Goal: Find specific page/section: Find specific page/section

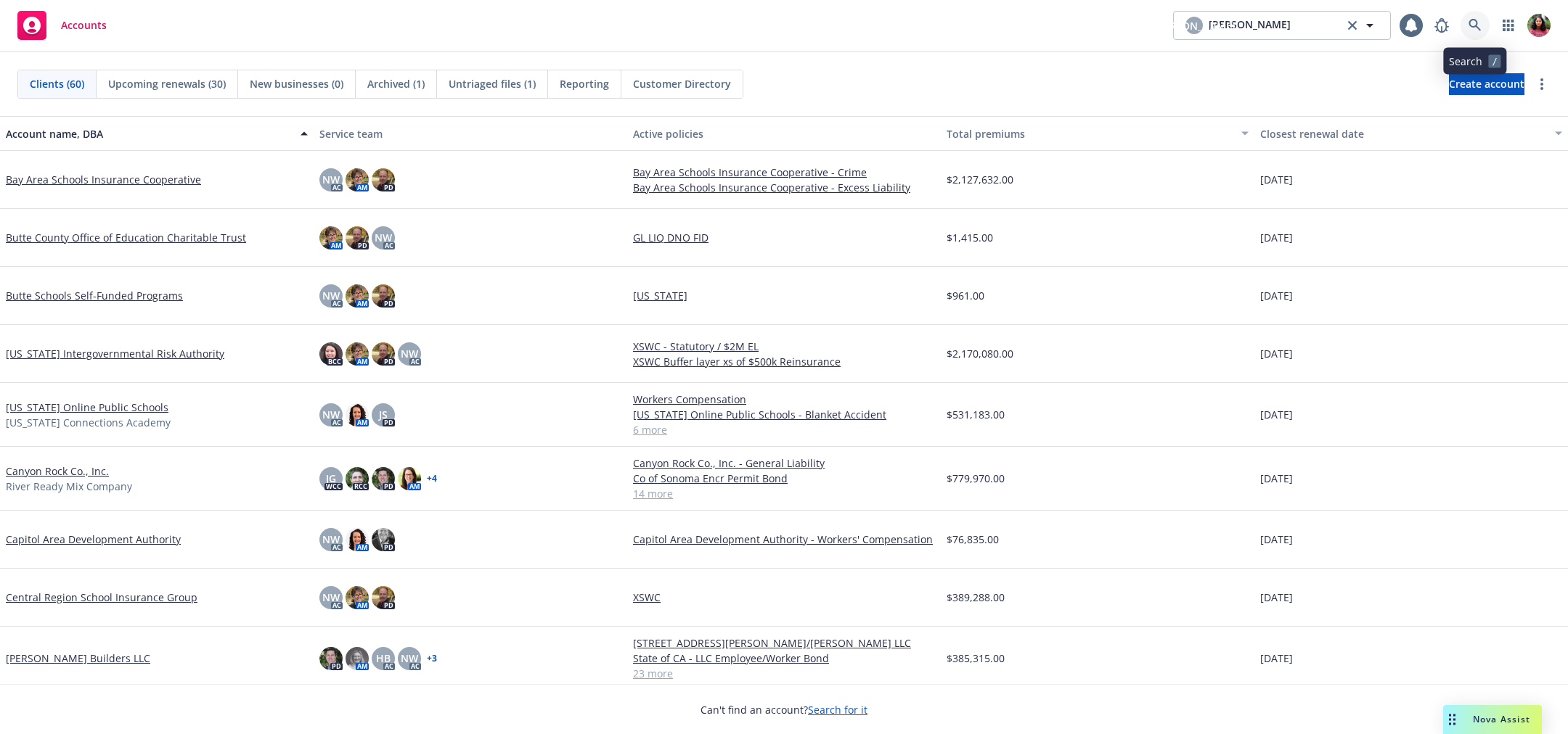
click at [1474, 22] on icon at bounding box center [1474, 26] width 13 height 13
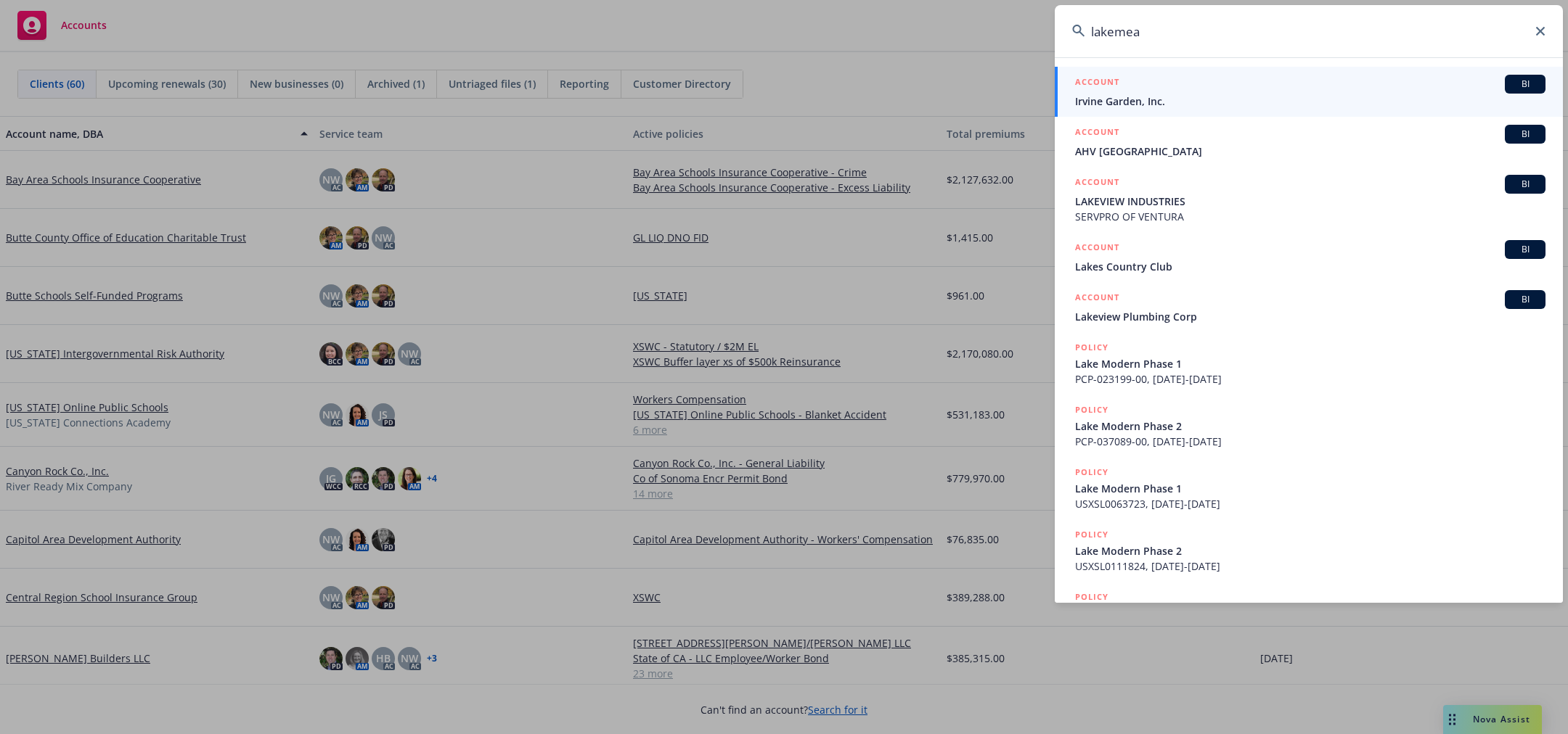
type input "lakemead"
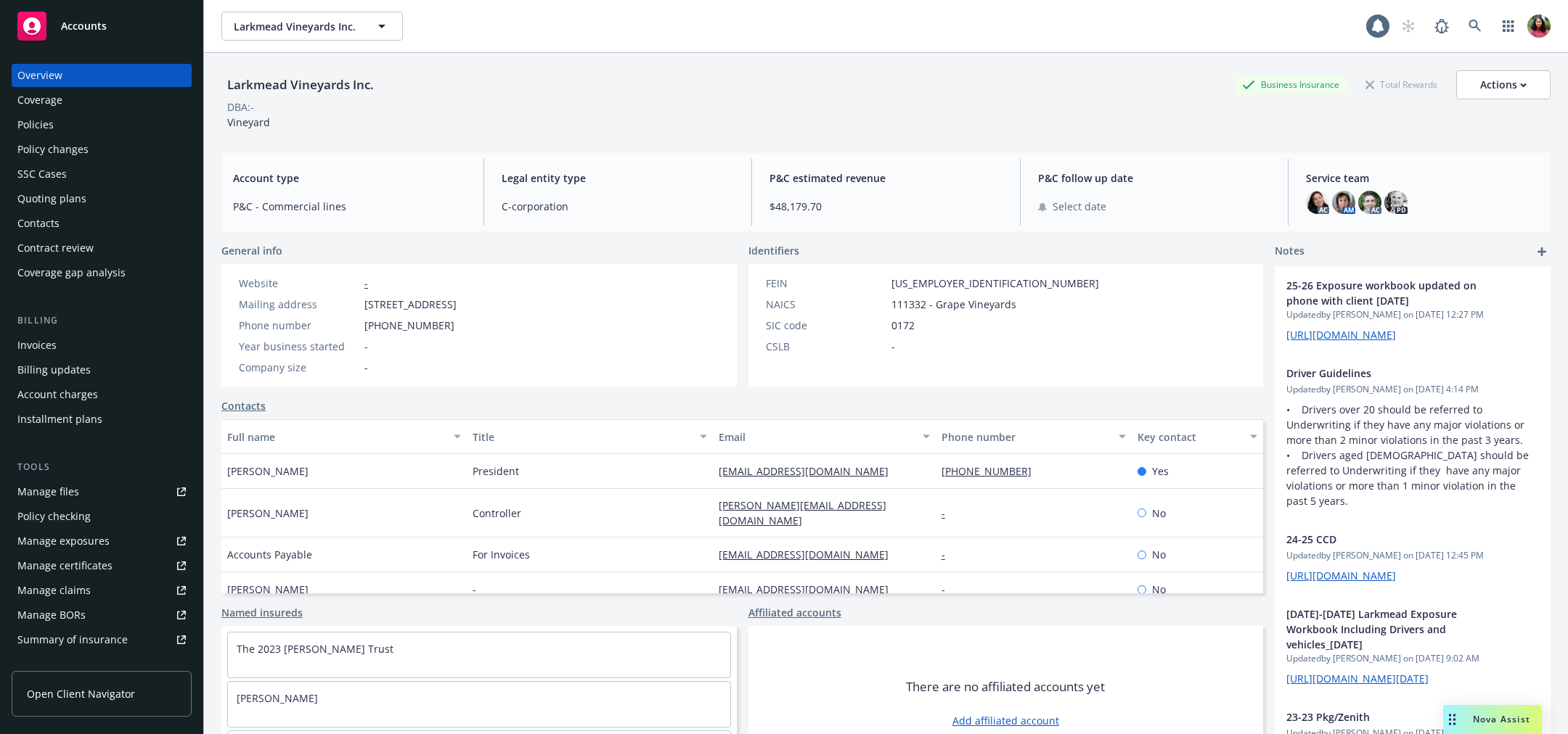
click at [101, 642] on div "Summary of insurance" at bounding box center [72, 639] width 110 height 23
click at [77, 121] on div "Policies" at bounding box center [102, 124] width 169 height 23
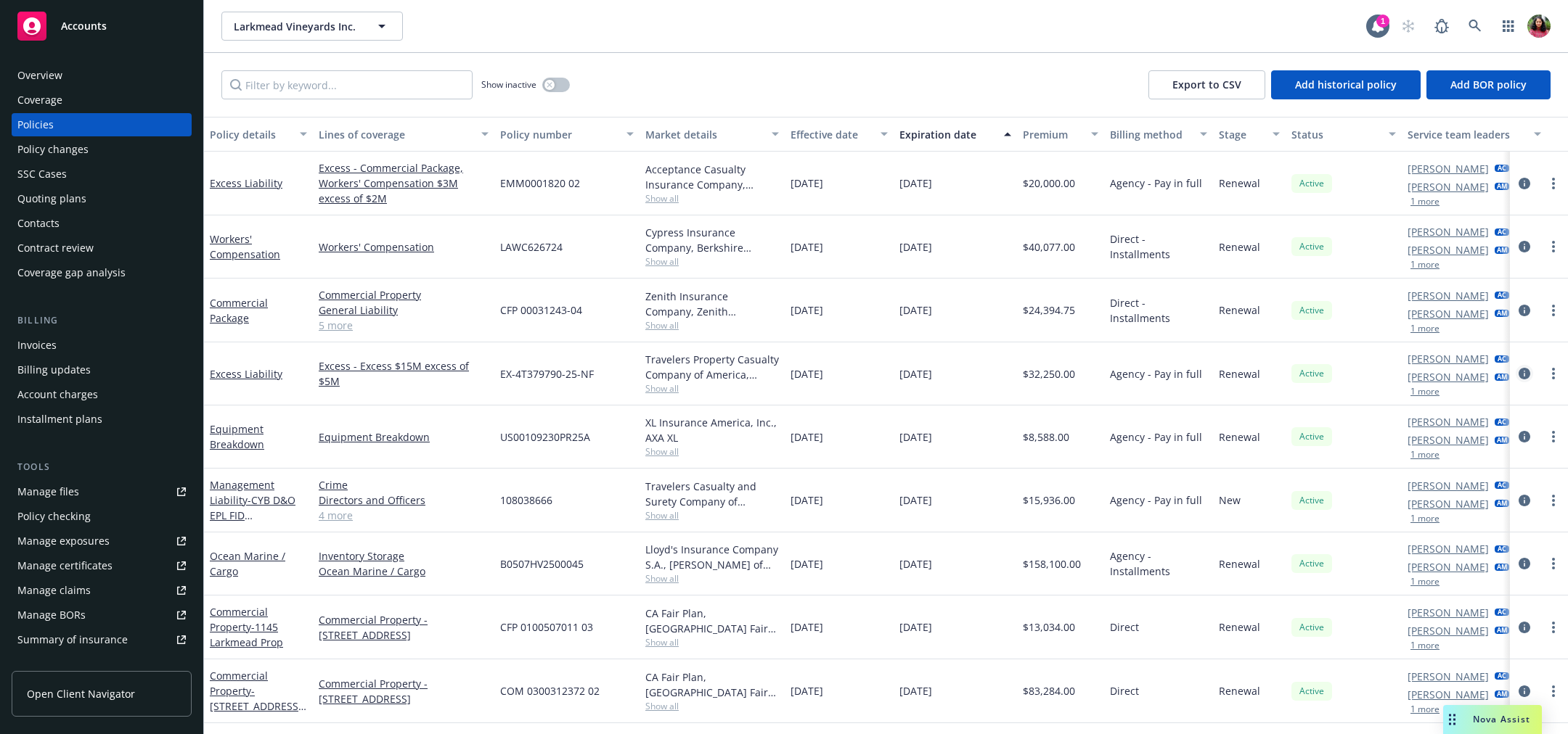
click at [1523, 378] on icon "circleInformation" at bounding box center [1524, 373] width 12 height 12
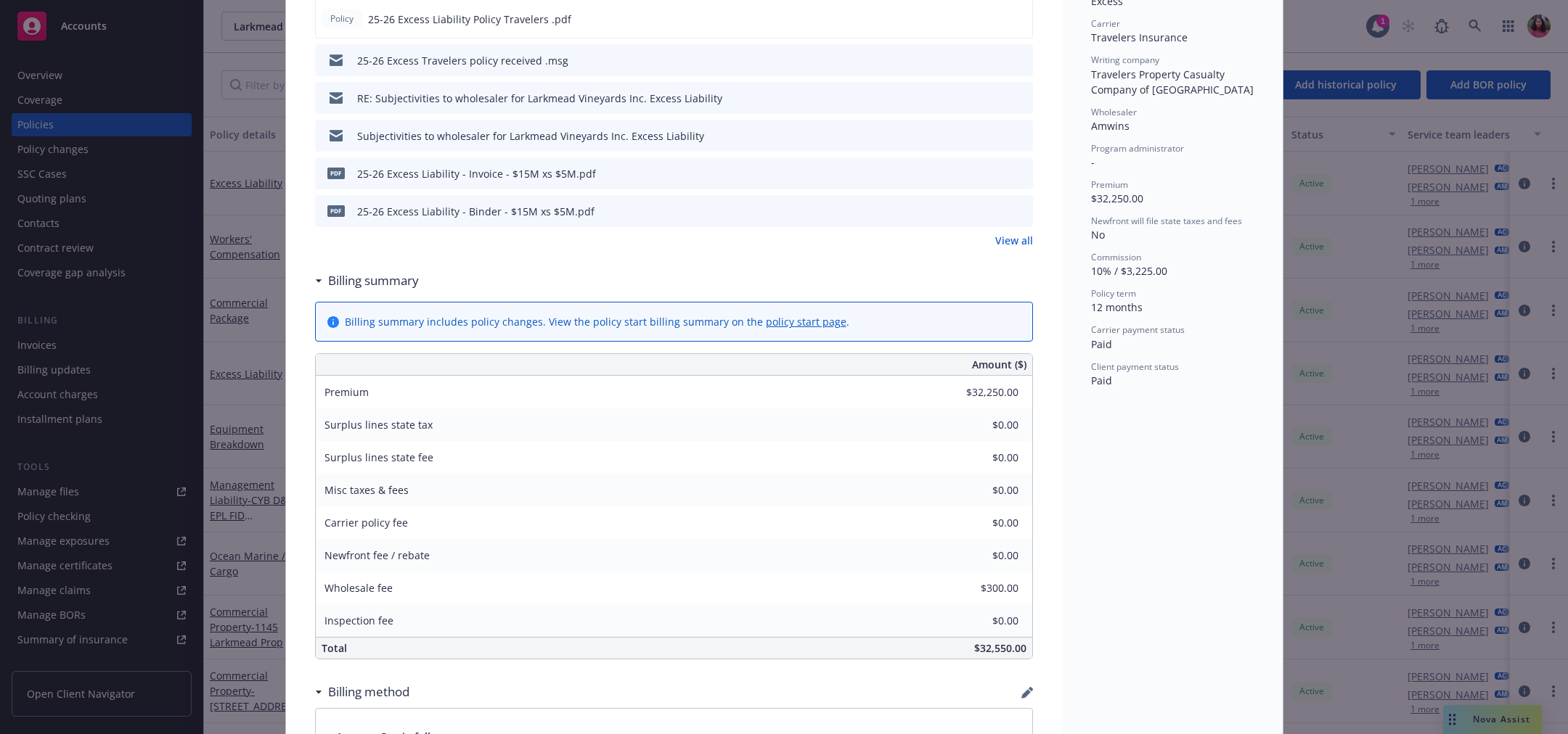
scroll to position [1309, 0]
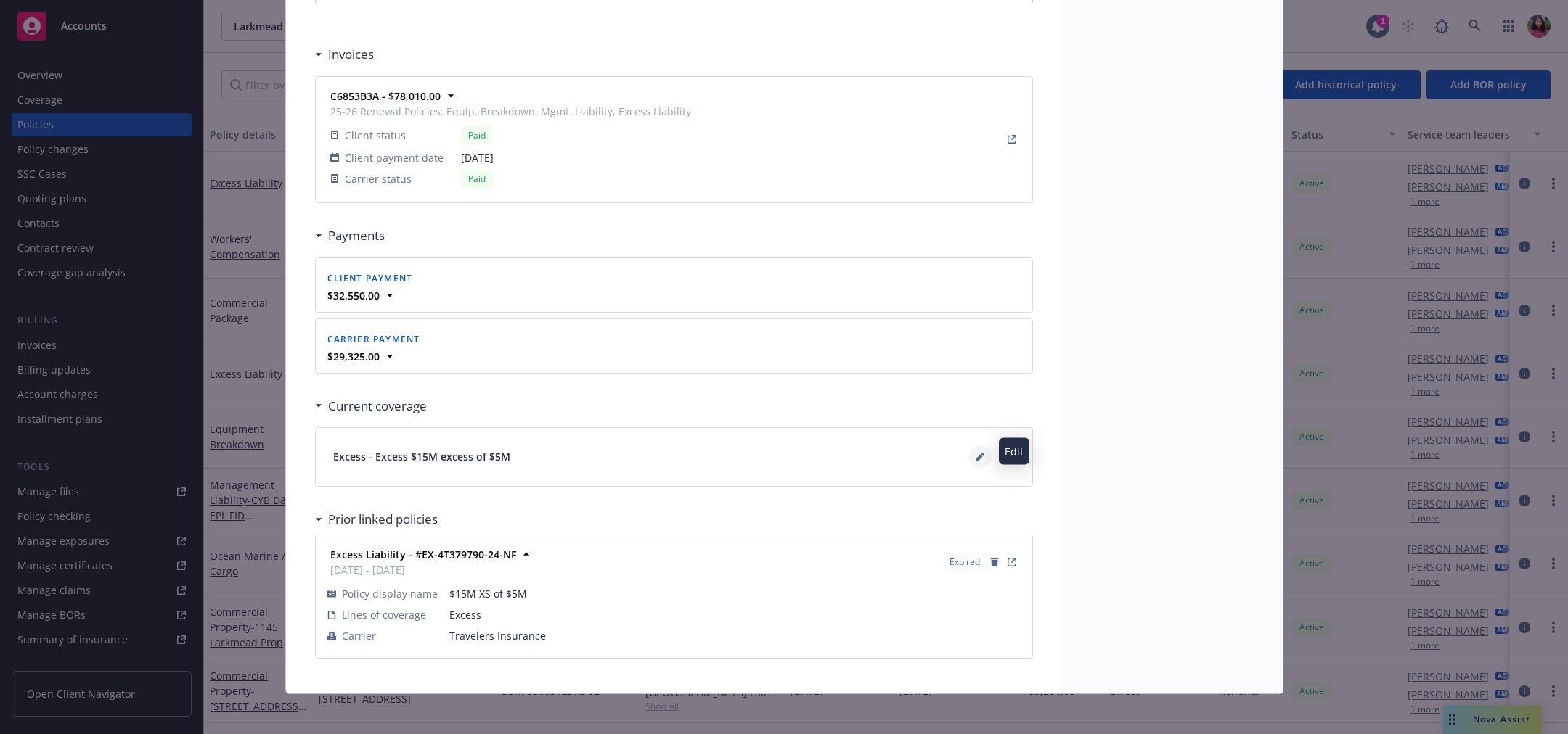
click at [983, 453] on icon at bounding box center [979, 456] width 8 height 8
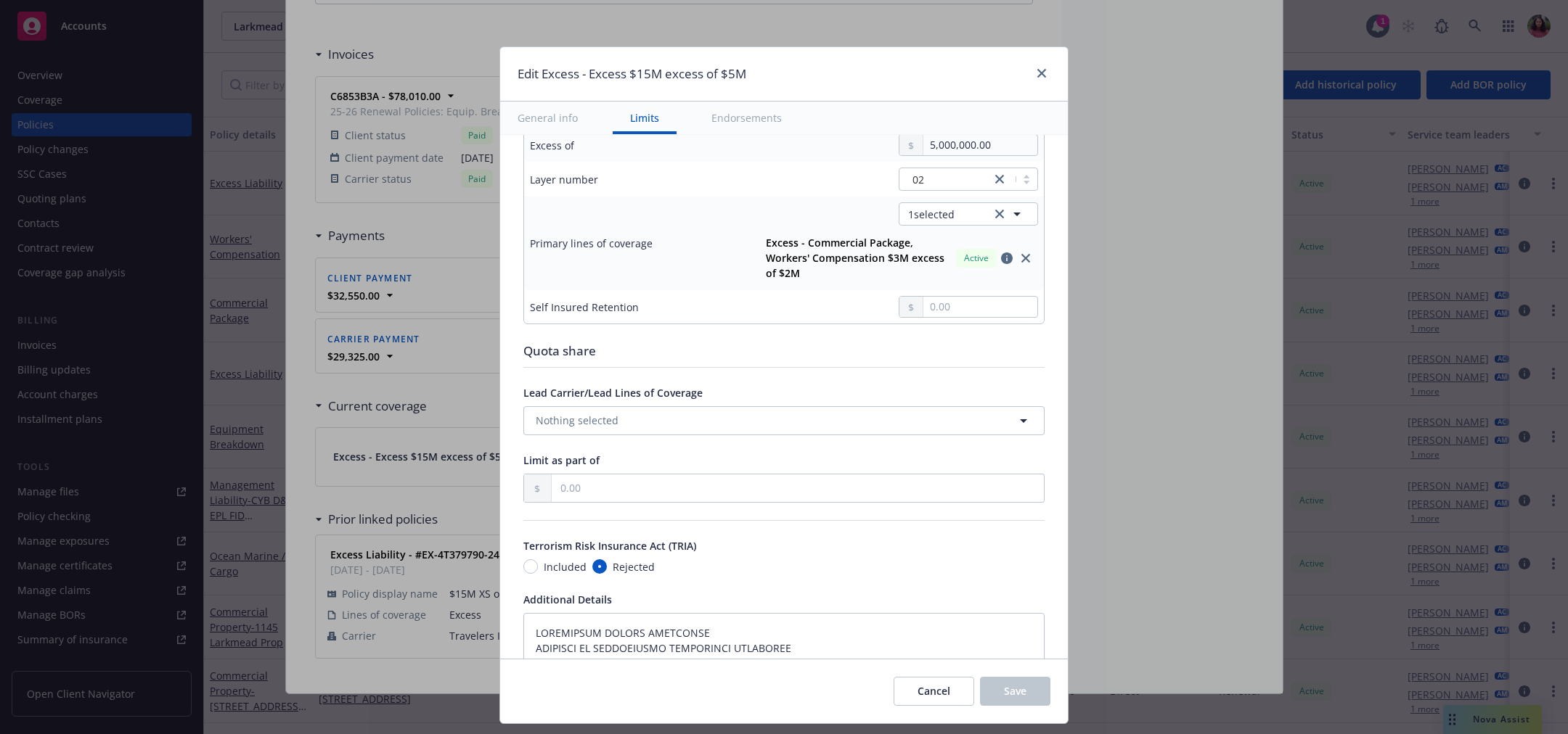
scroll to position [531, 0]
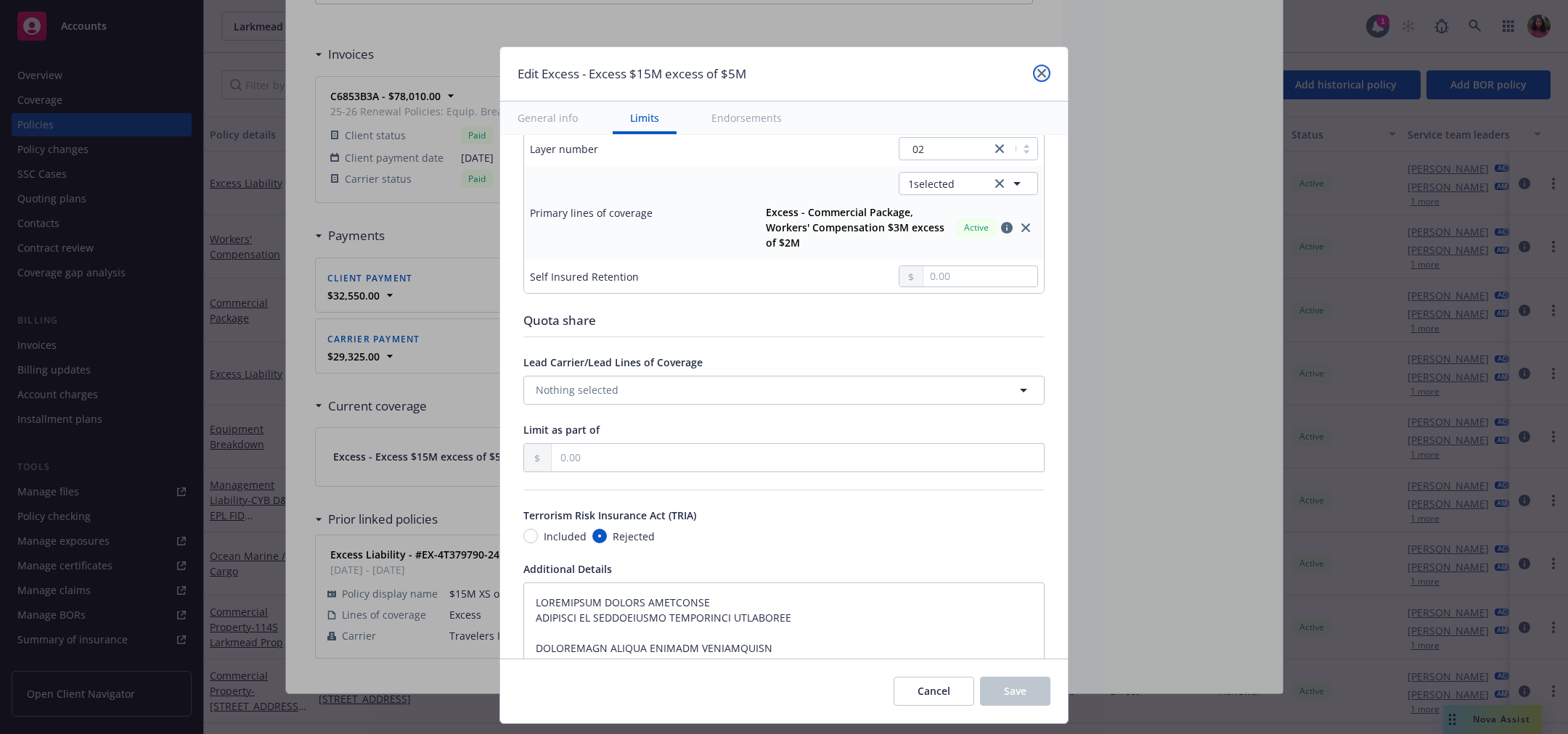
click at [1046, 71] on link "close" at bounding box center [1041, 72] width 17 height 17
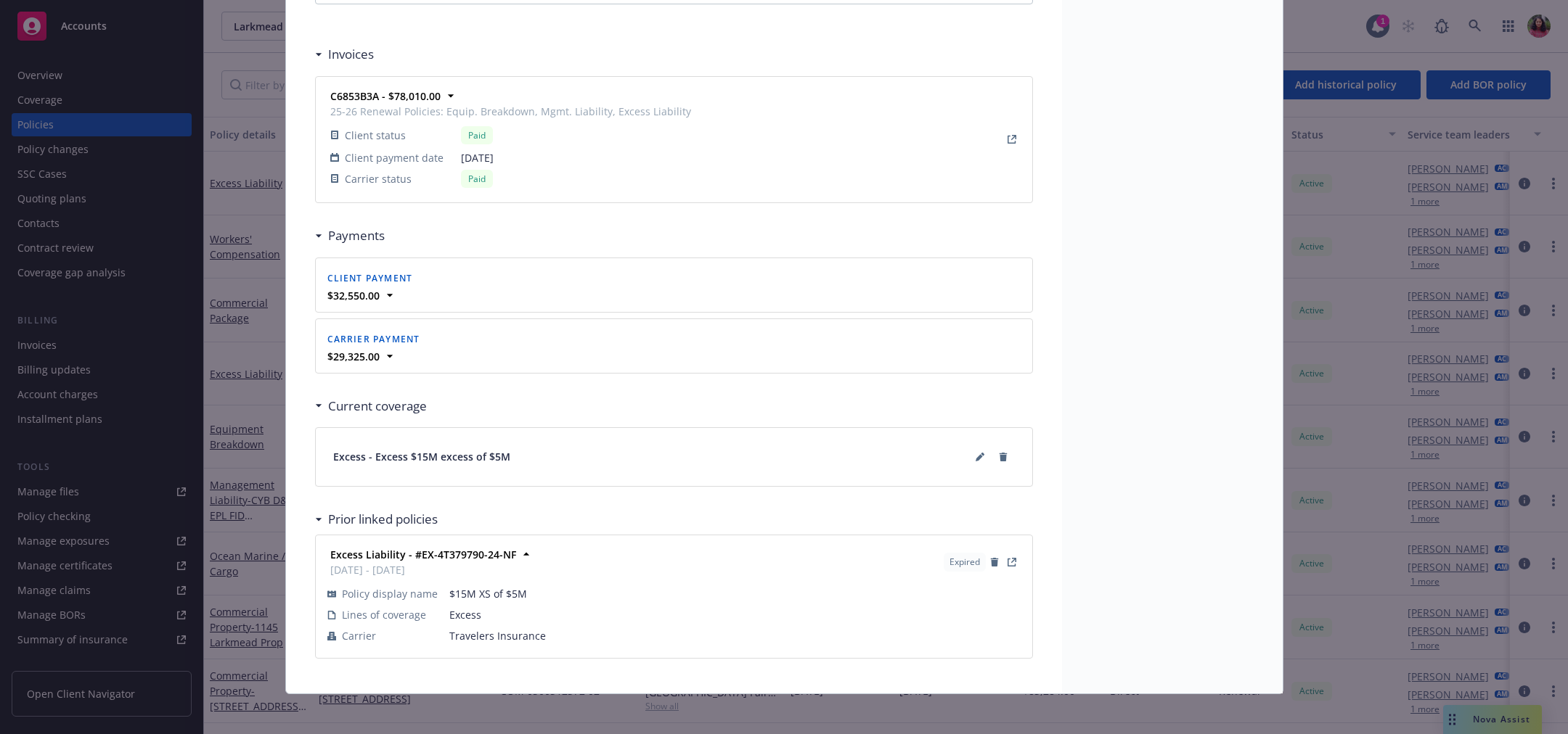
scroll to position [0, 0]
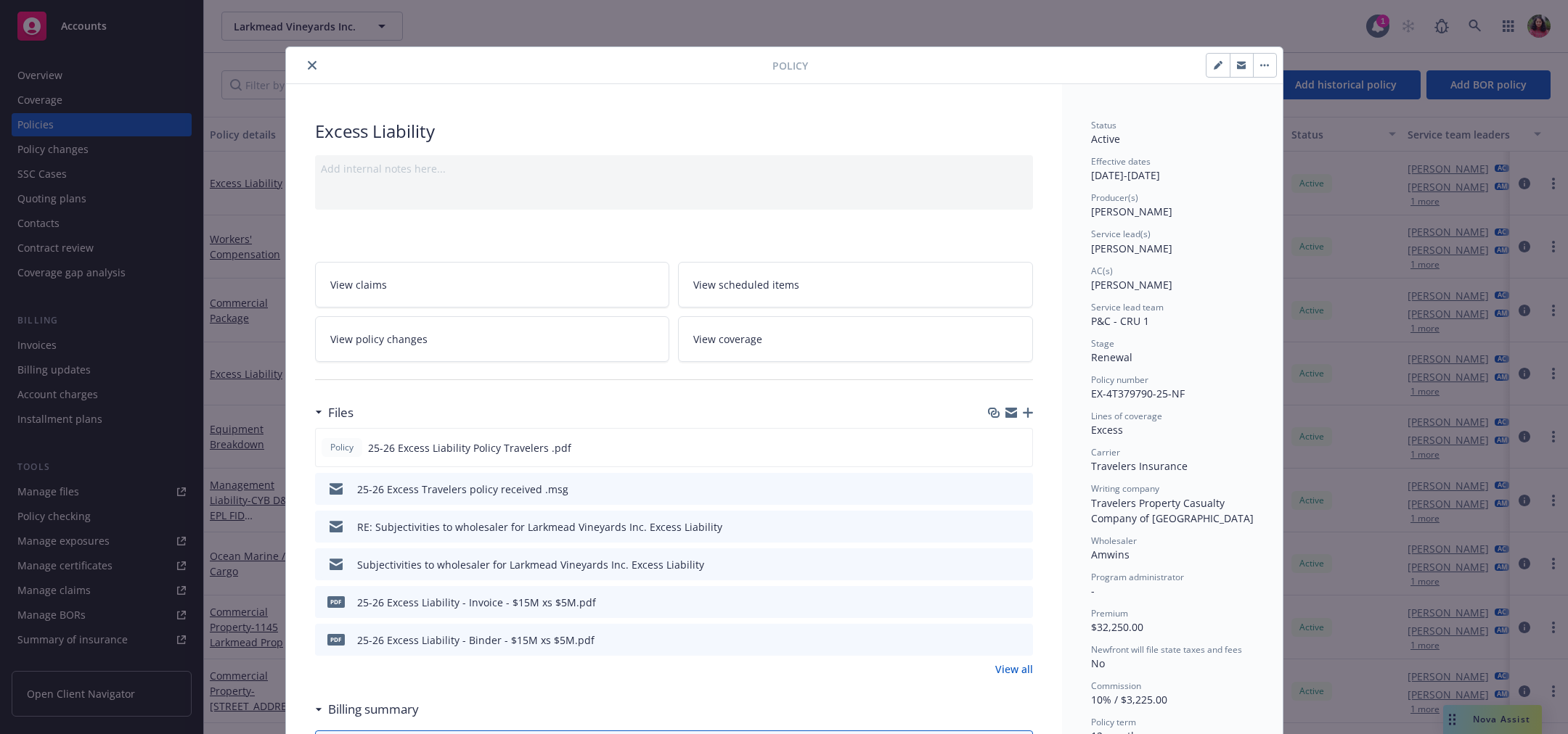
click at [315, 65] on icon "close" at bounding box center [312, 64] width 8 height 8
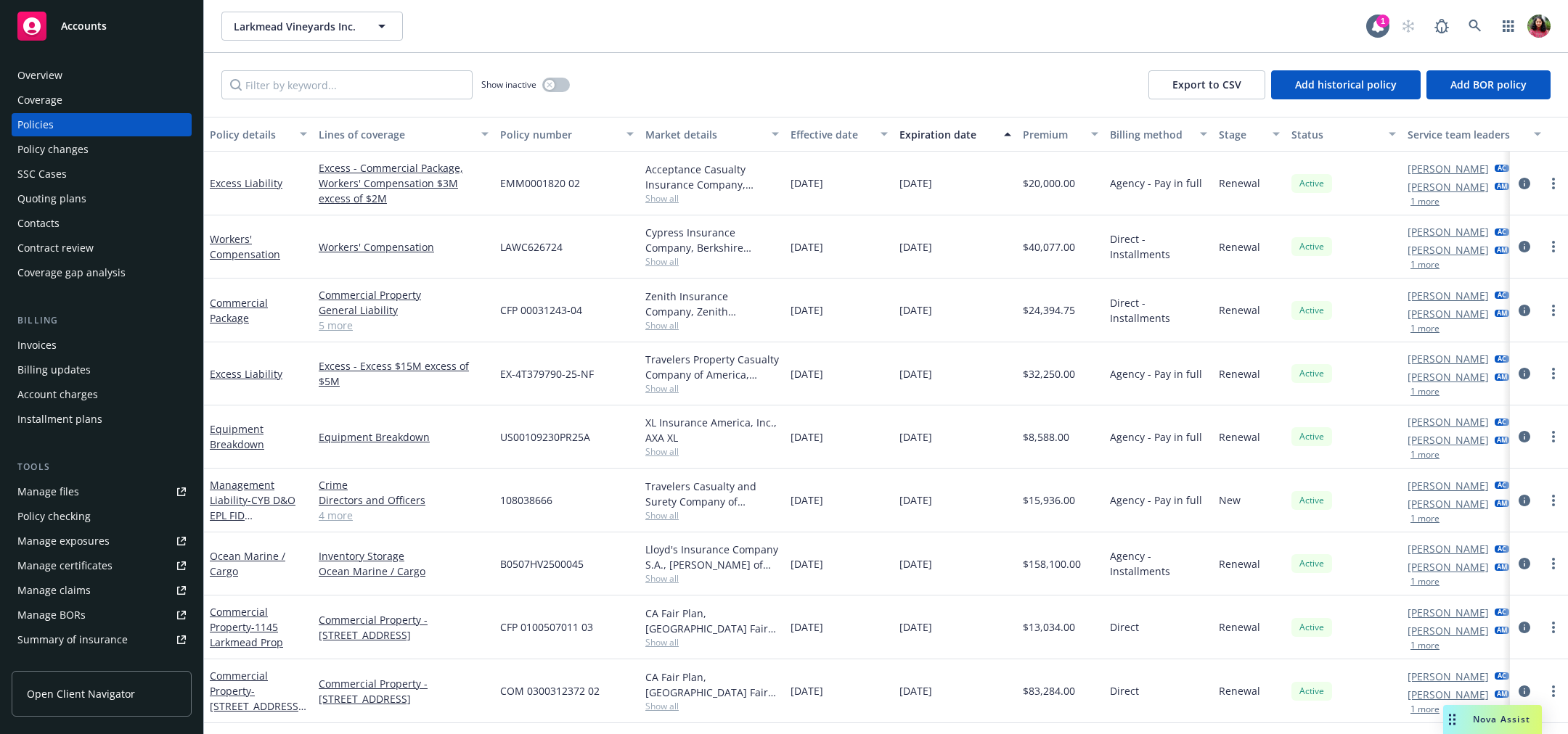
click at [1519, 175] on div at bounding box center [1539, 183] width 47 height 17
click at [1520, 182] on icon "circleInformation" at bounding box center [1524, 183] width 12 height 12
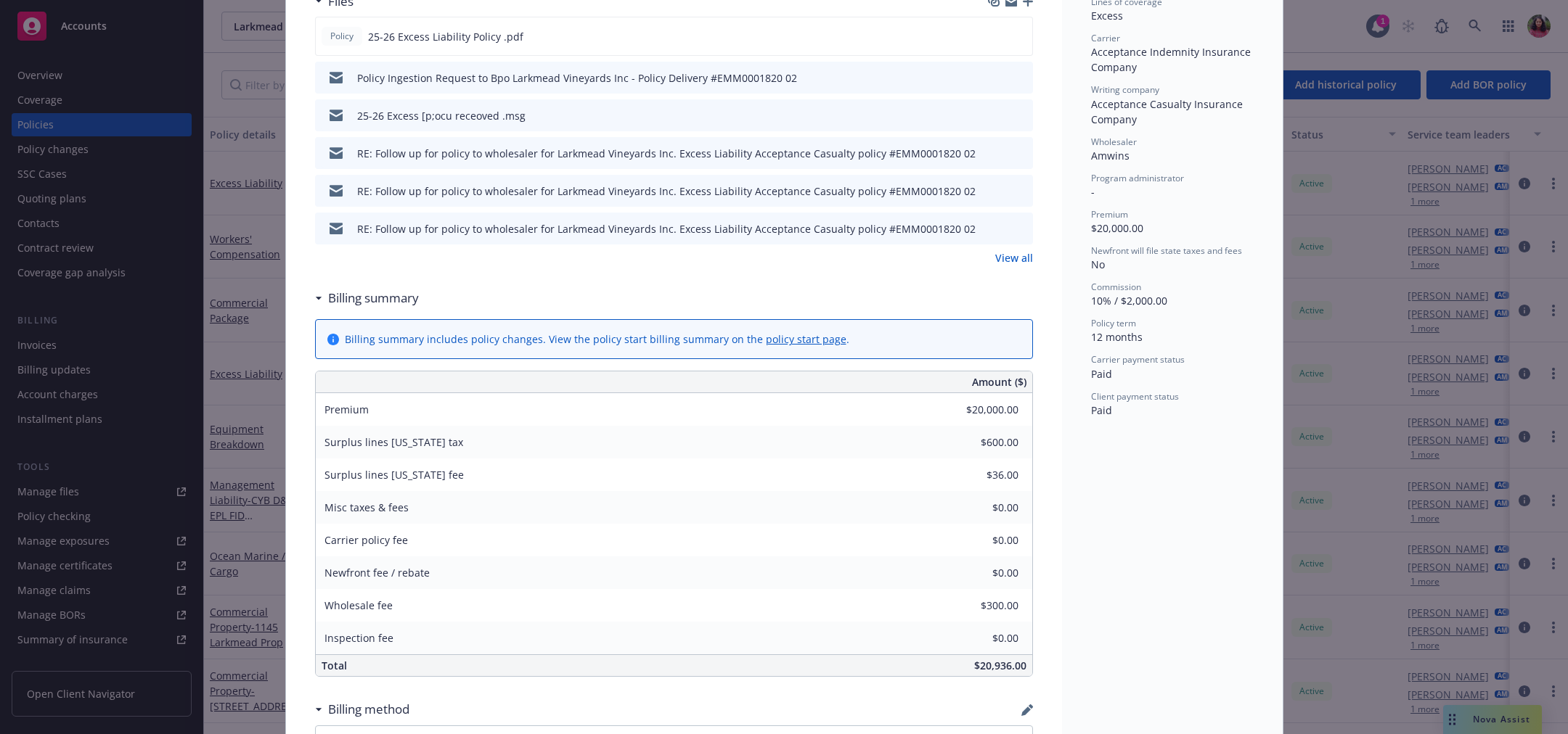
scroll to position [1313, 0]
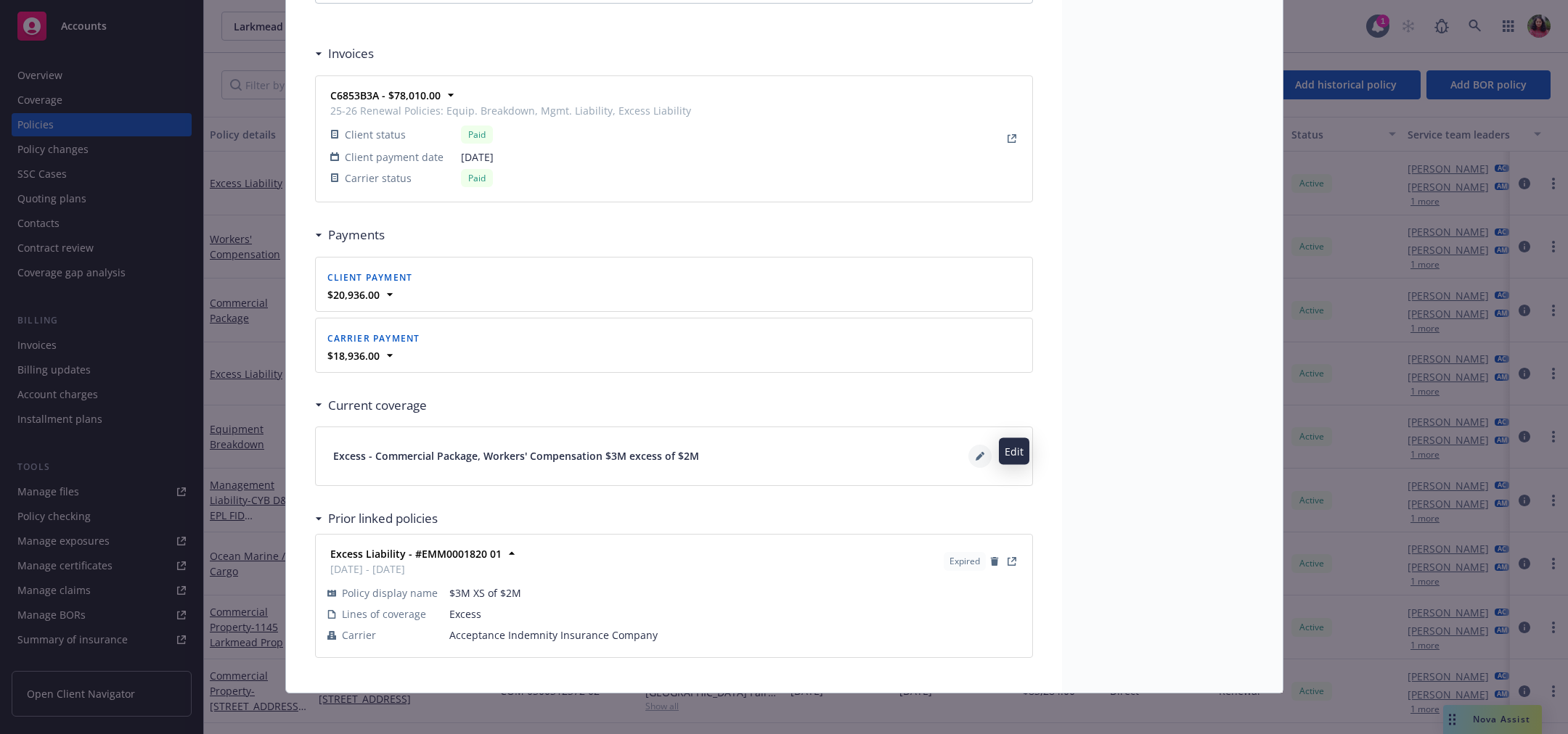
click at [976, 445] on button at bounding box center [979, 455] width 23 height 23
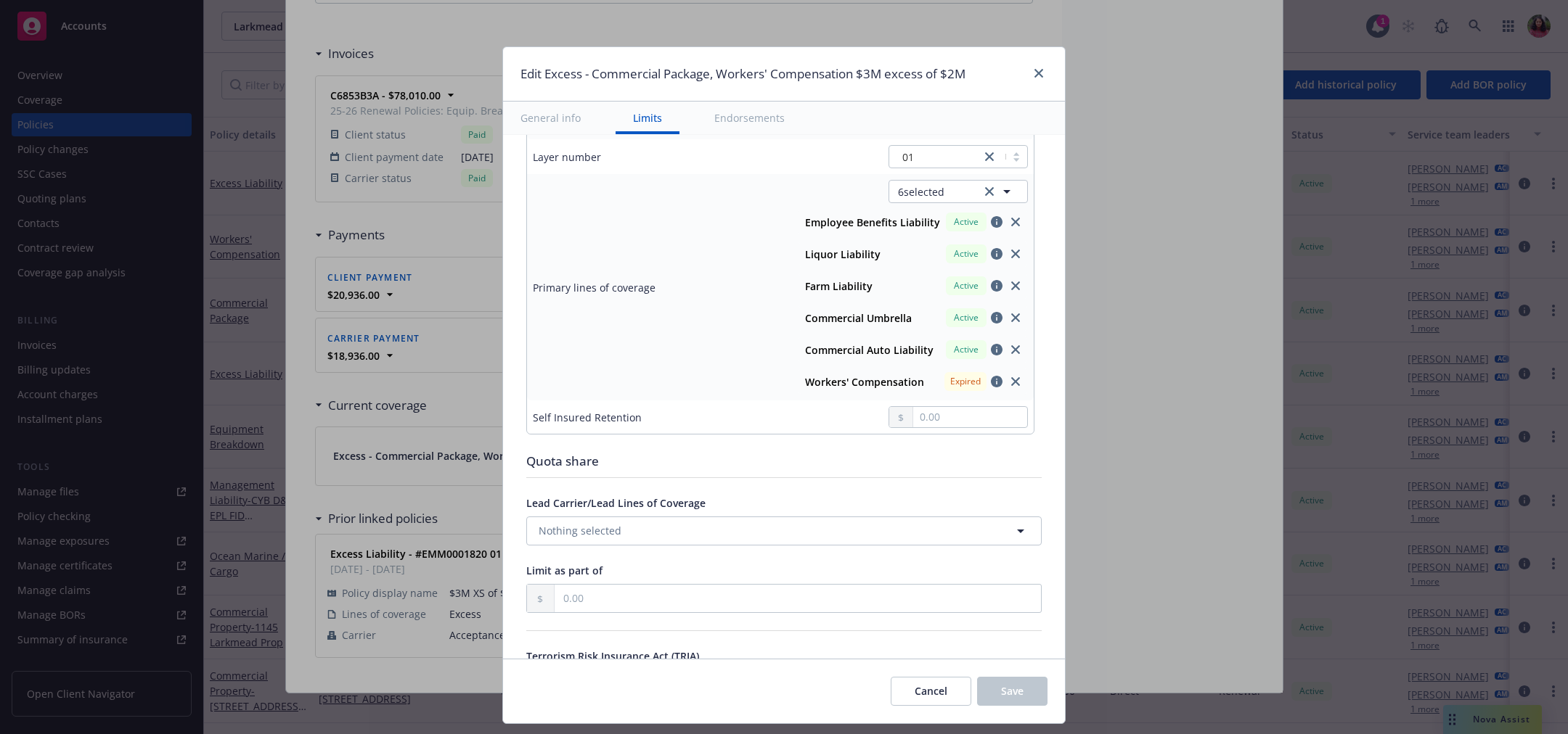
scroll to position [506, 0]
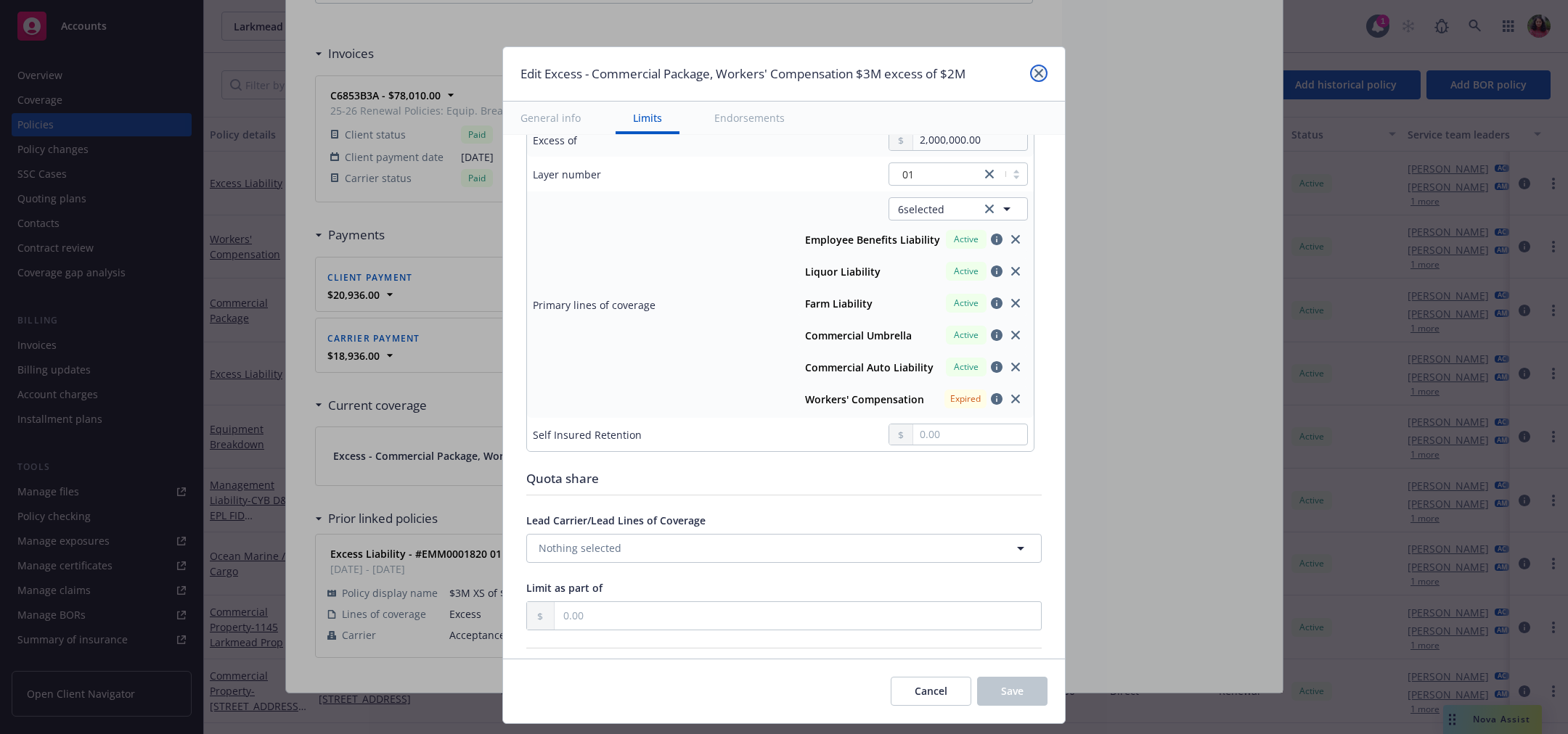
click at [1036, 73] on icon "close" at bounding box center [1038, 72] width 8 height 8
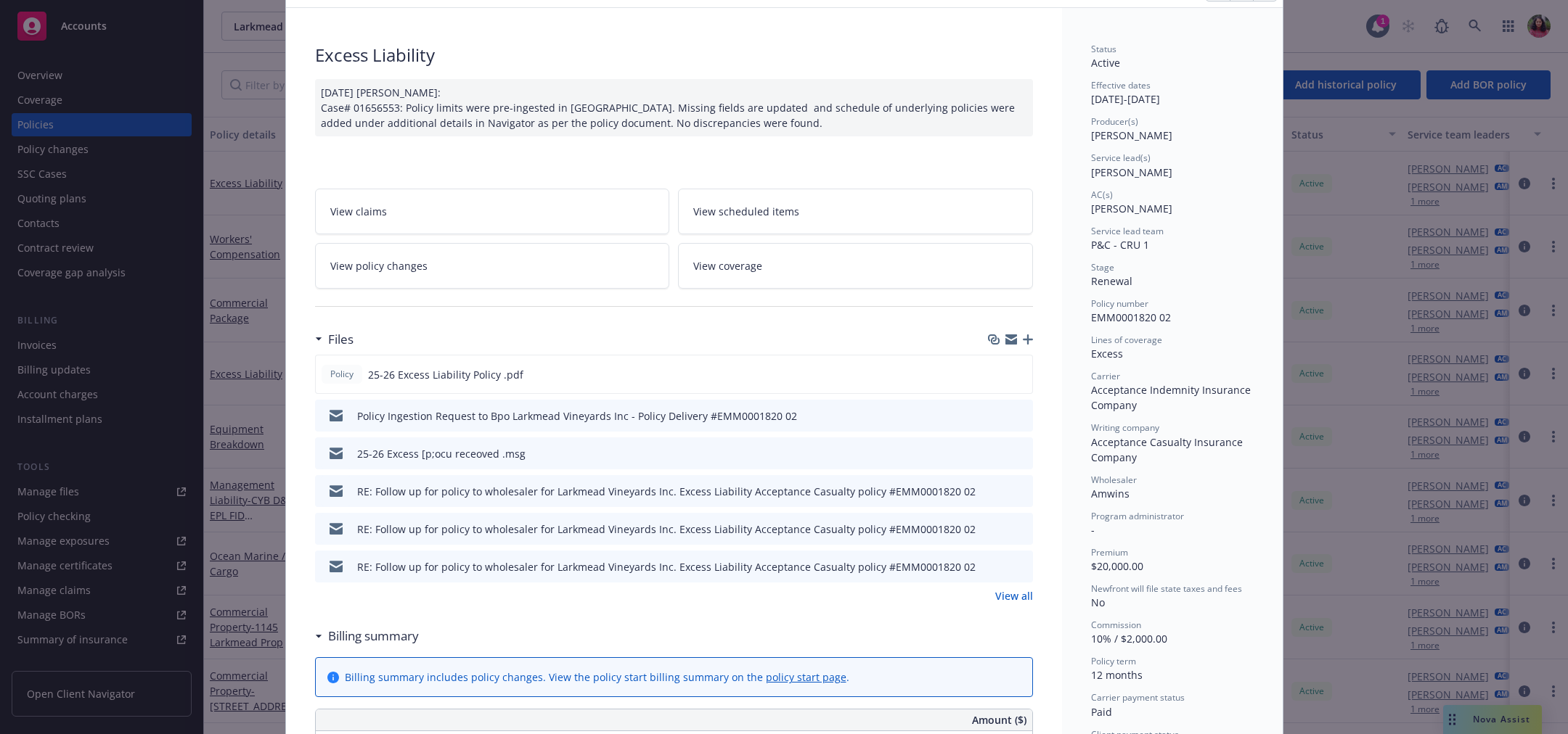
scroll to position [0, 0]
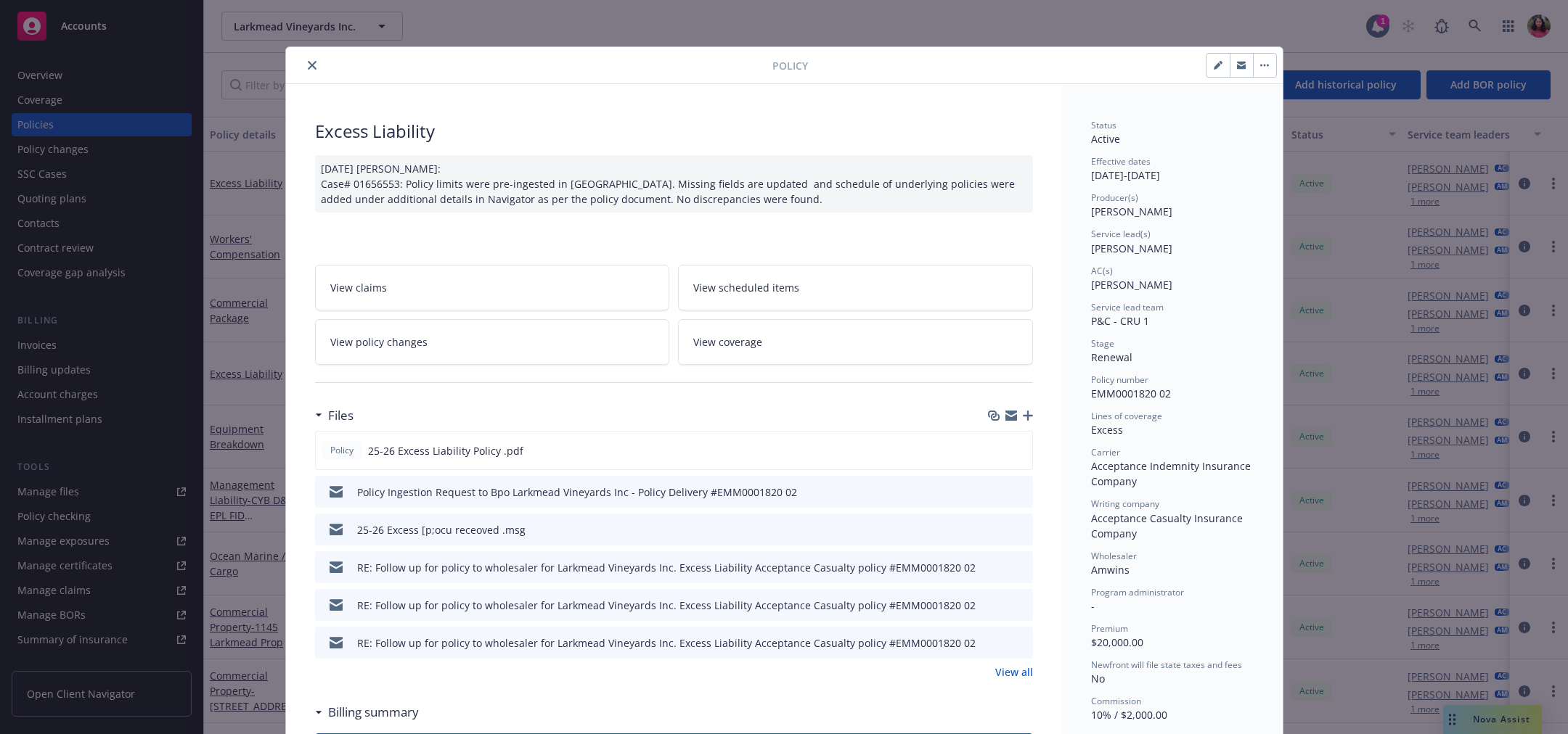
click at [314, 63] on icon "close" at bounding box center [312, 64] width 8 height 8
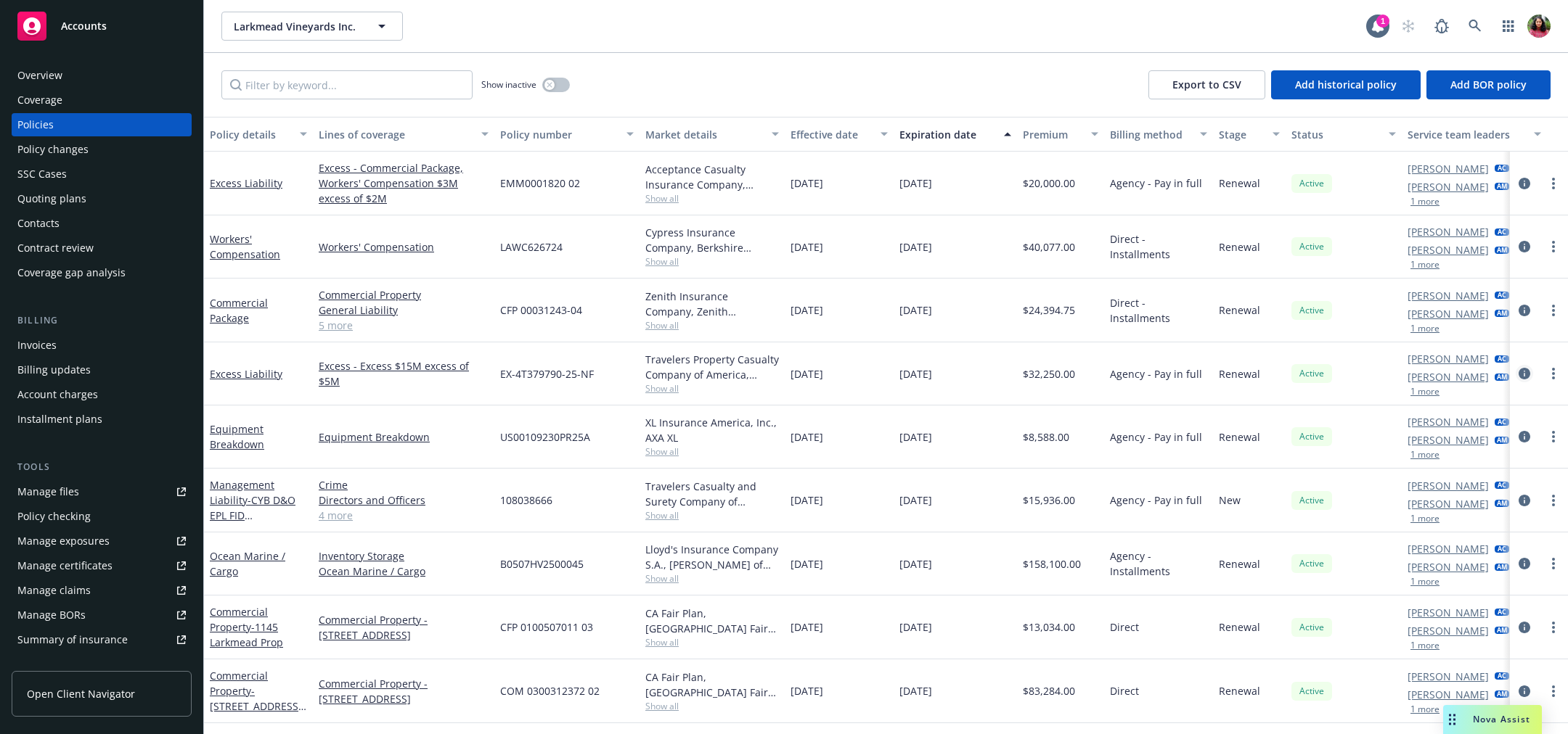
click at [1525, 367] on icon "circleInformation" at bounding box center [1524, 373] width 12 height 12
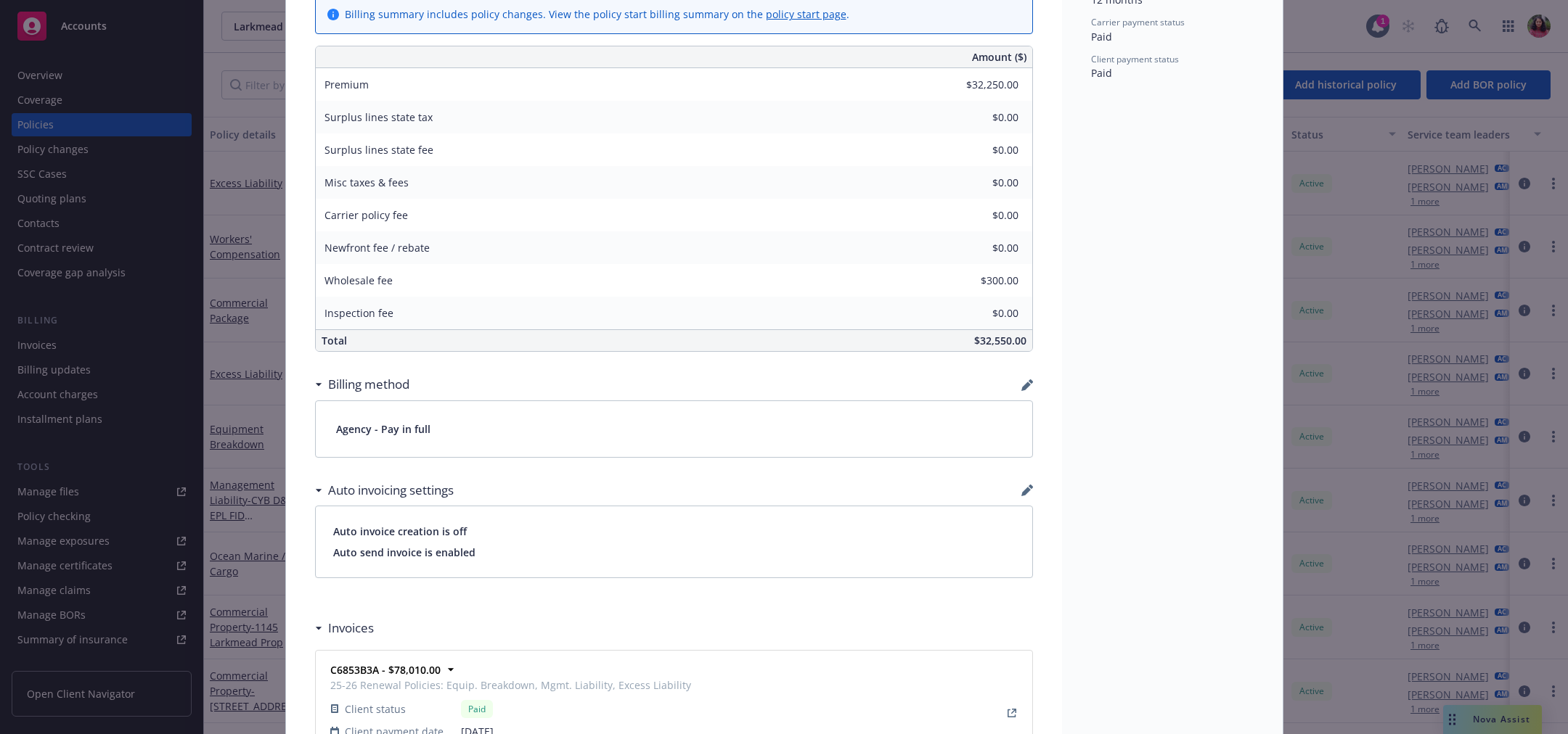
scroll to position [1309, 0]
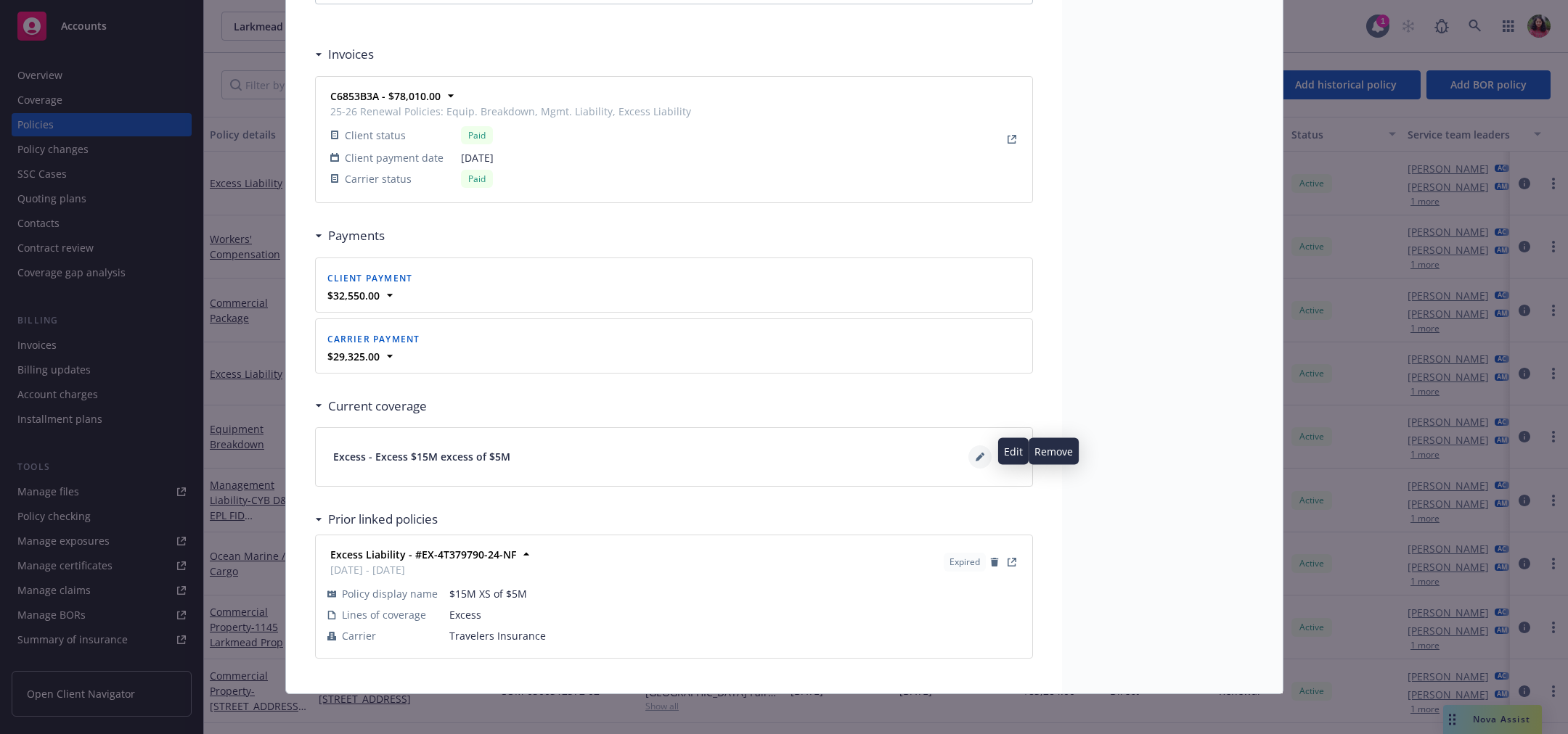
click at [979, 454] on icon at bounding box center [979, 457] width 7 height 7
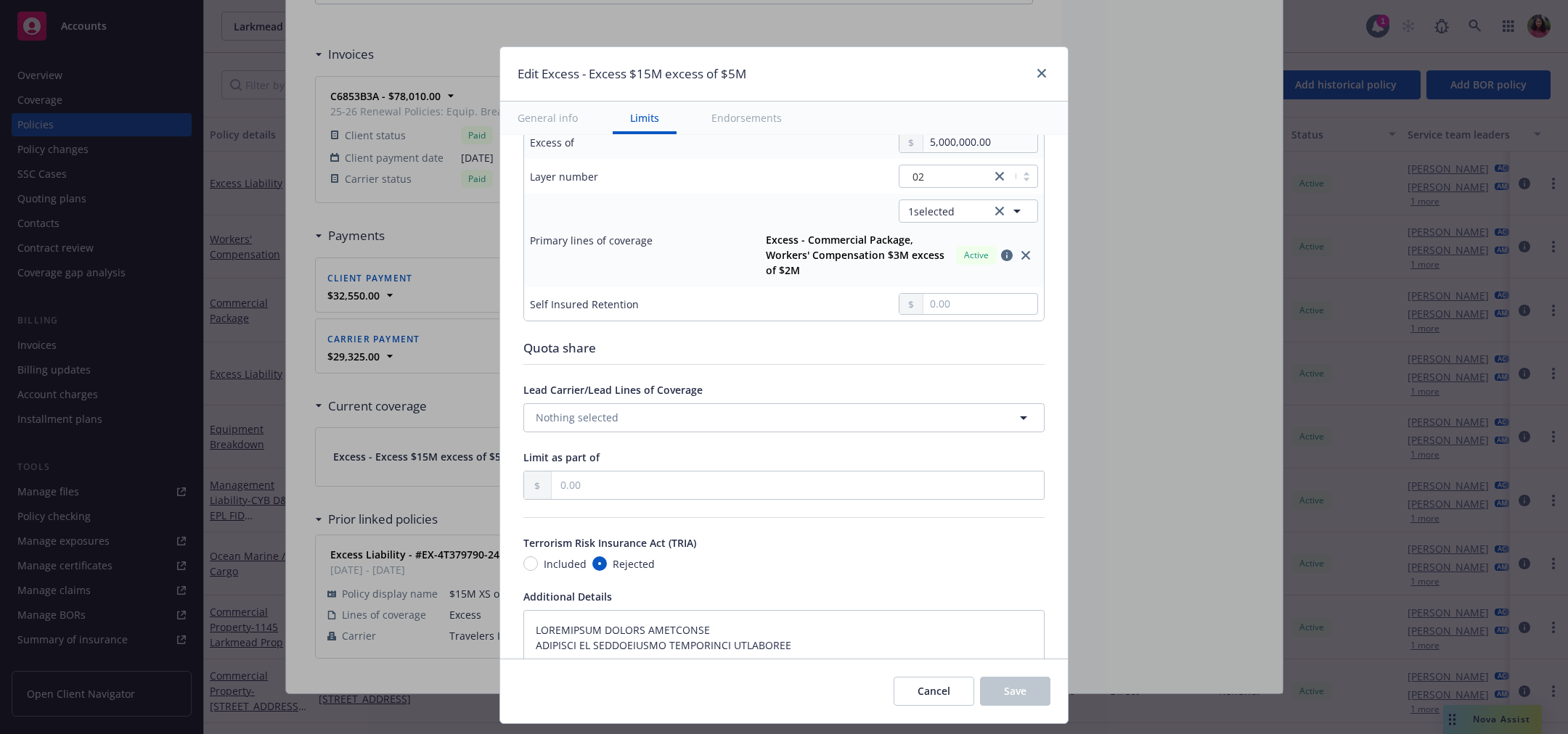
scroll to position [499, 0]
type textarea "x"
click at [1042, 72] on icon "close" at bounding box center [1041, 72] width 8 height 8
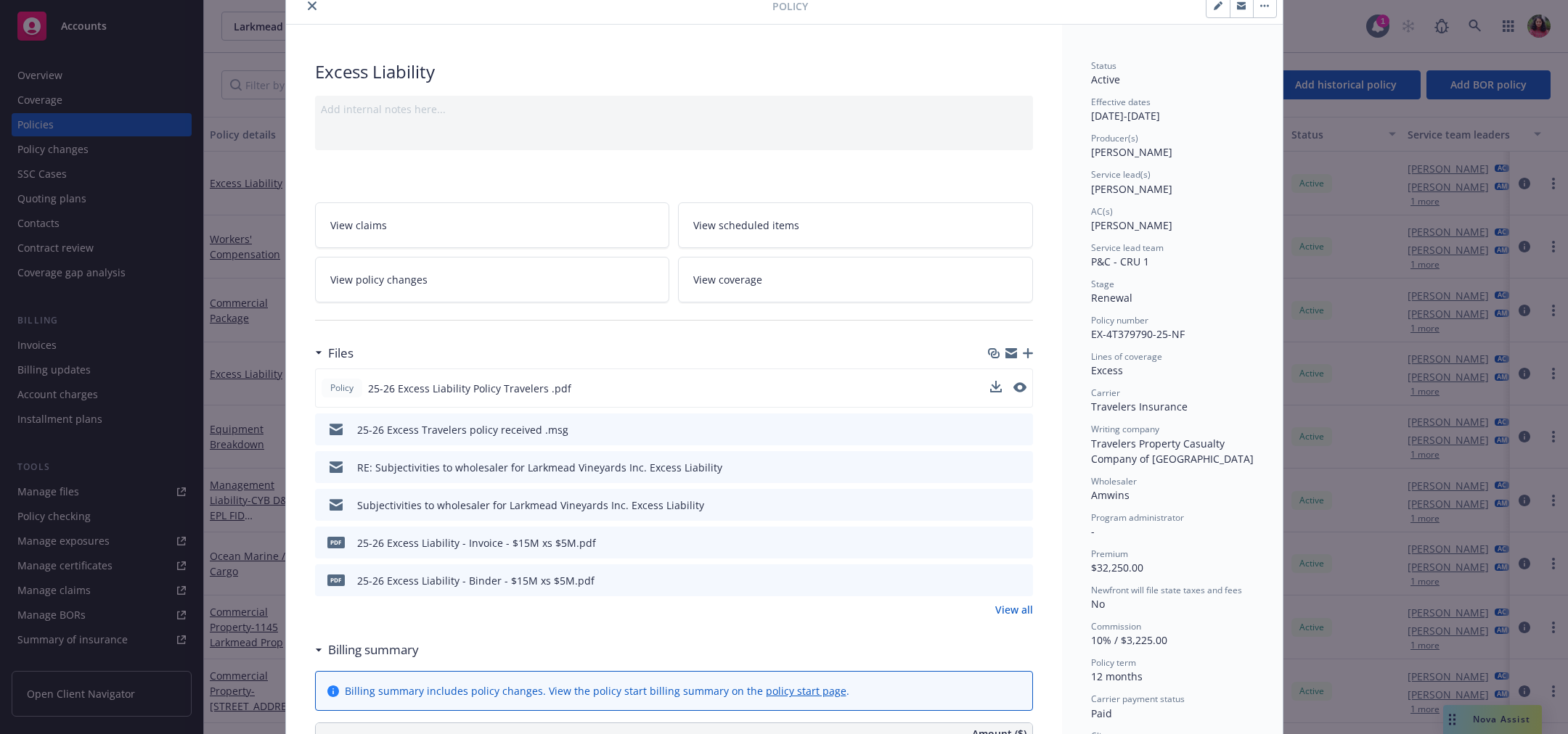
scroll to position [0, 0]
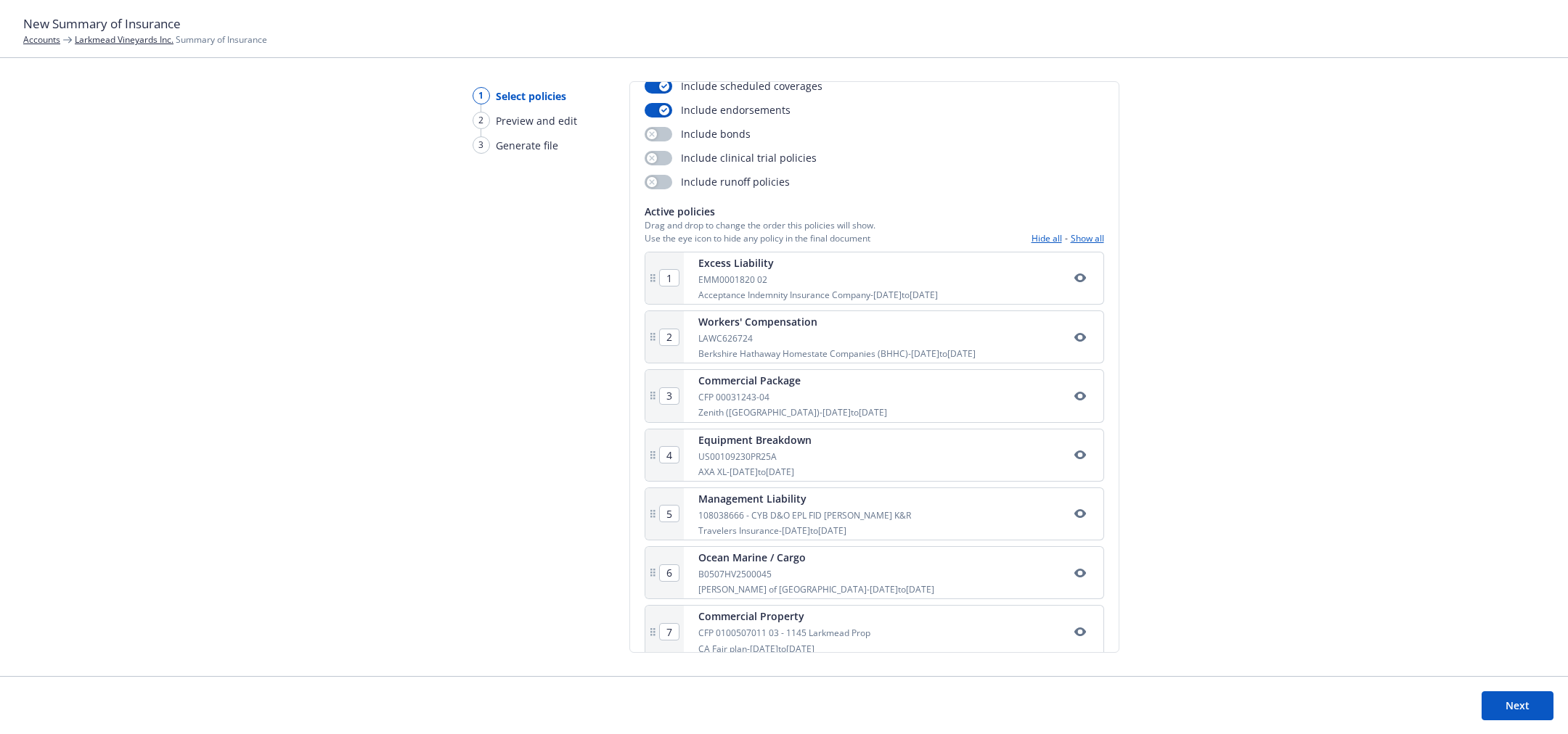
scroll to position [215, 0]
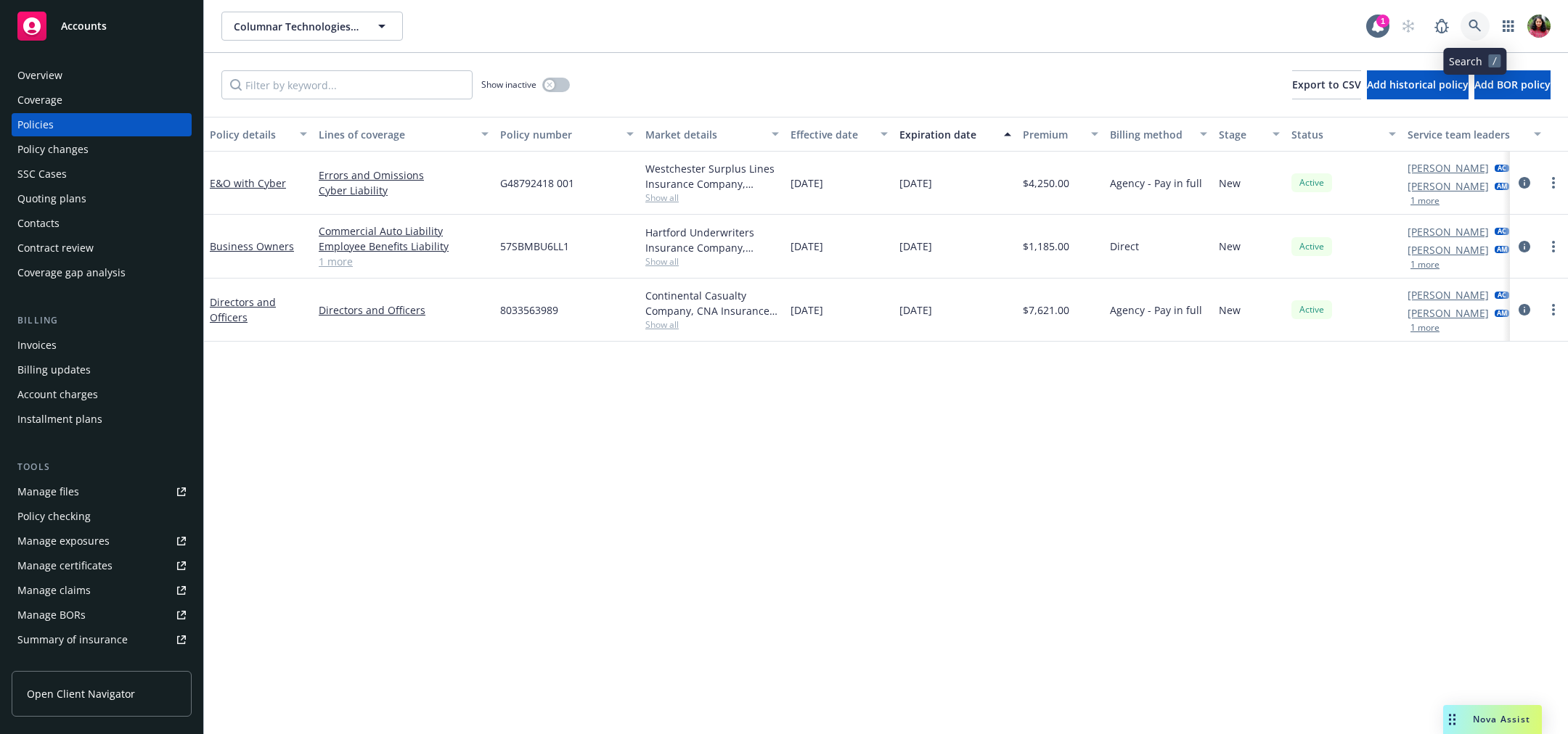
click at [1477, 25] on icon at bounding box center [1474, 26] width 13 height 13
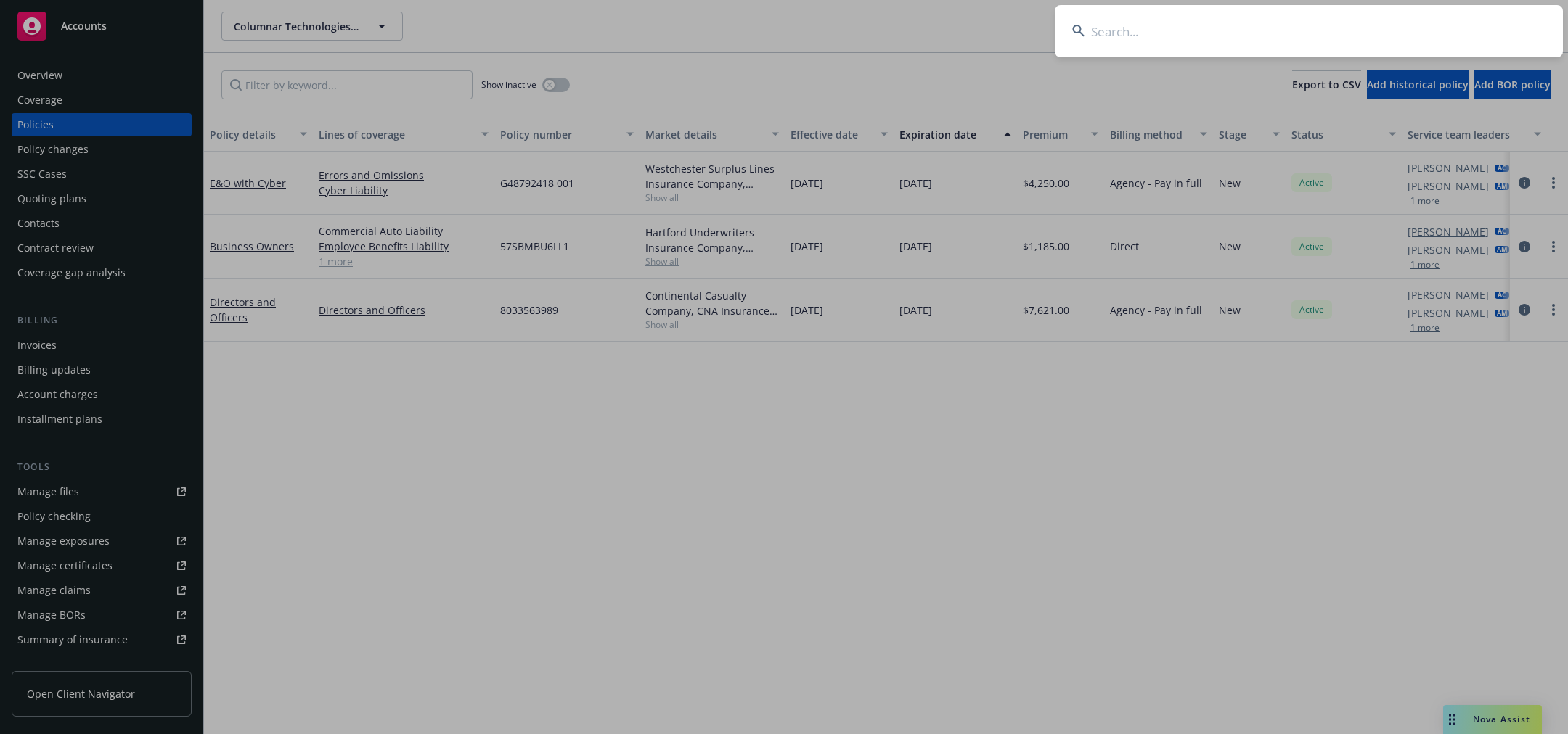
click at [1477, 25] on input at bounding box center [1309, 31] width 508 height 52
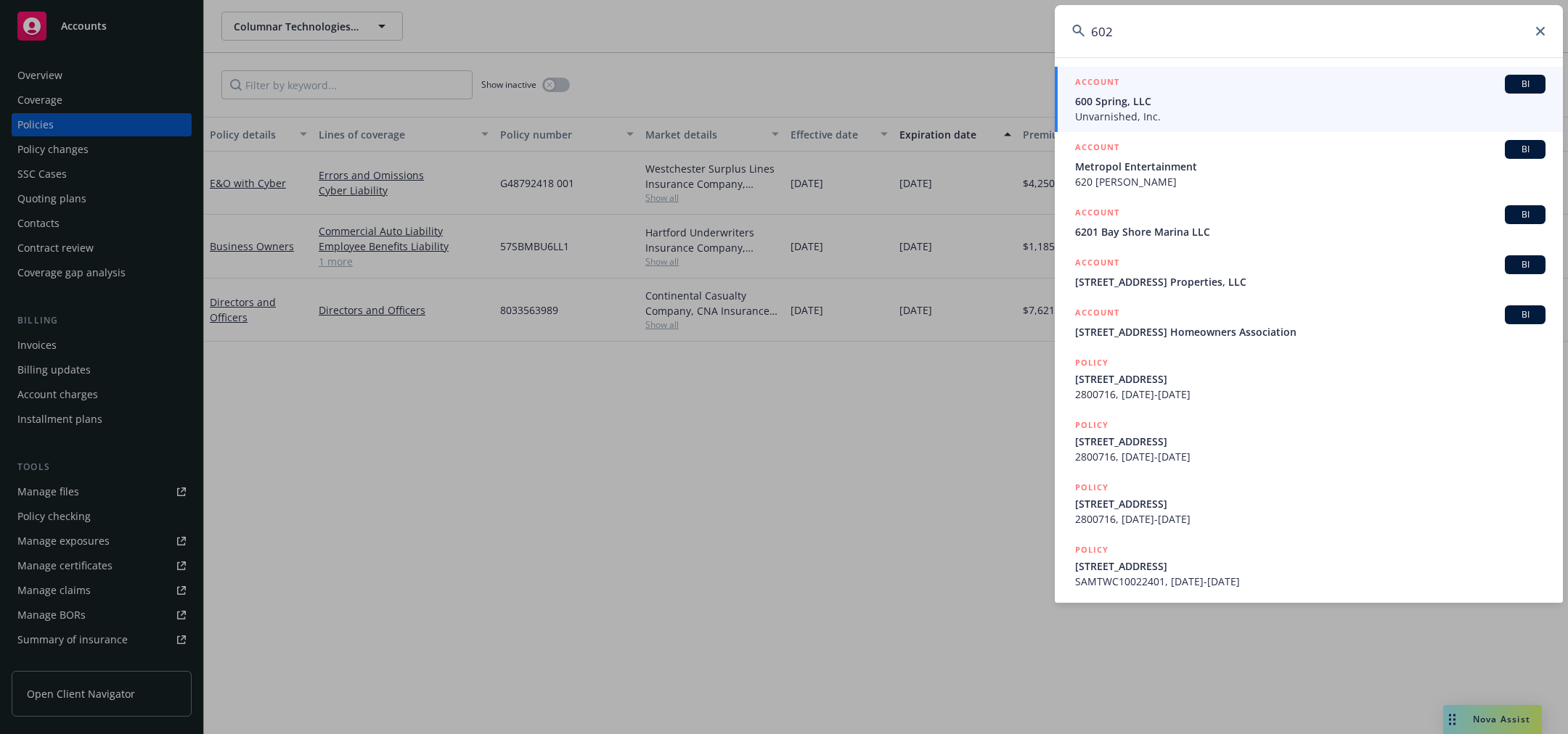
type input "602"
click at [1539, 32] on icon at bounding box center [1540, 30] width 8 height 8
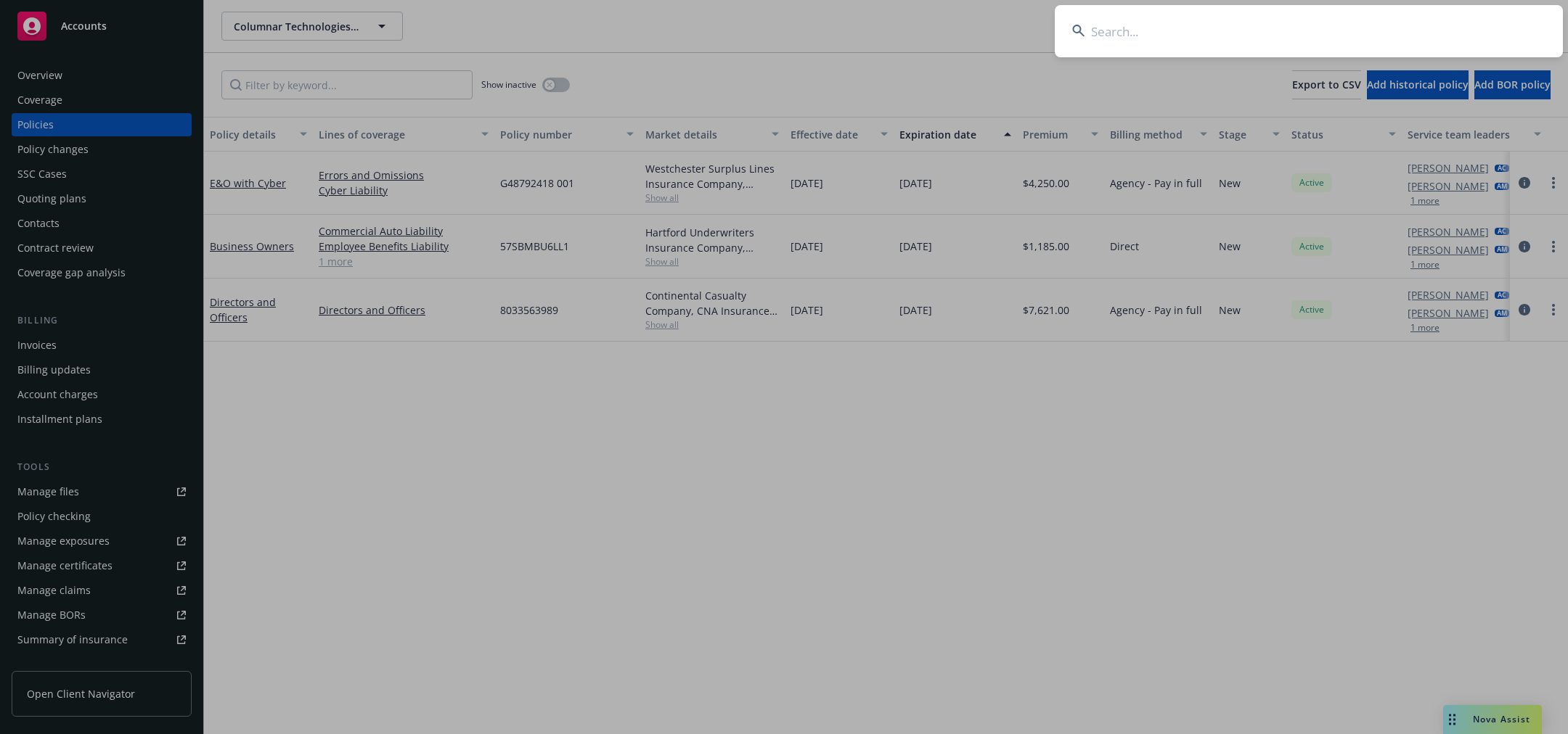
click at [1432, 33] on input at bounding box center [1309, 31] width 508 height 52
type input "econ"
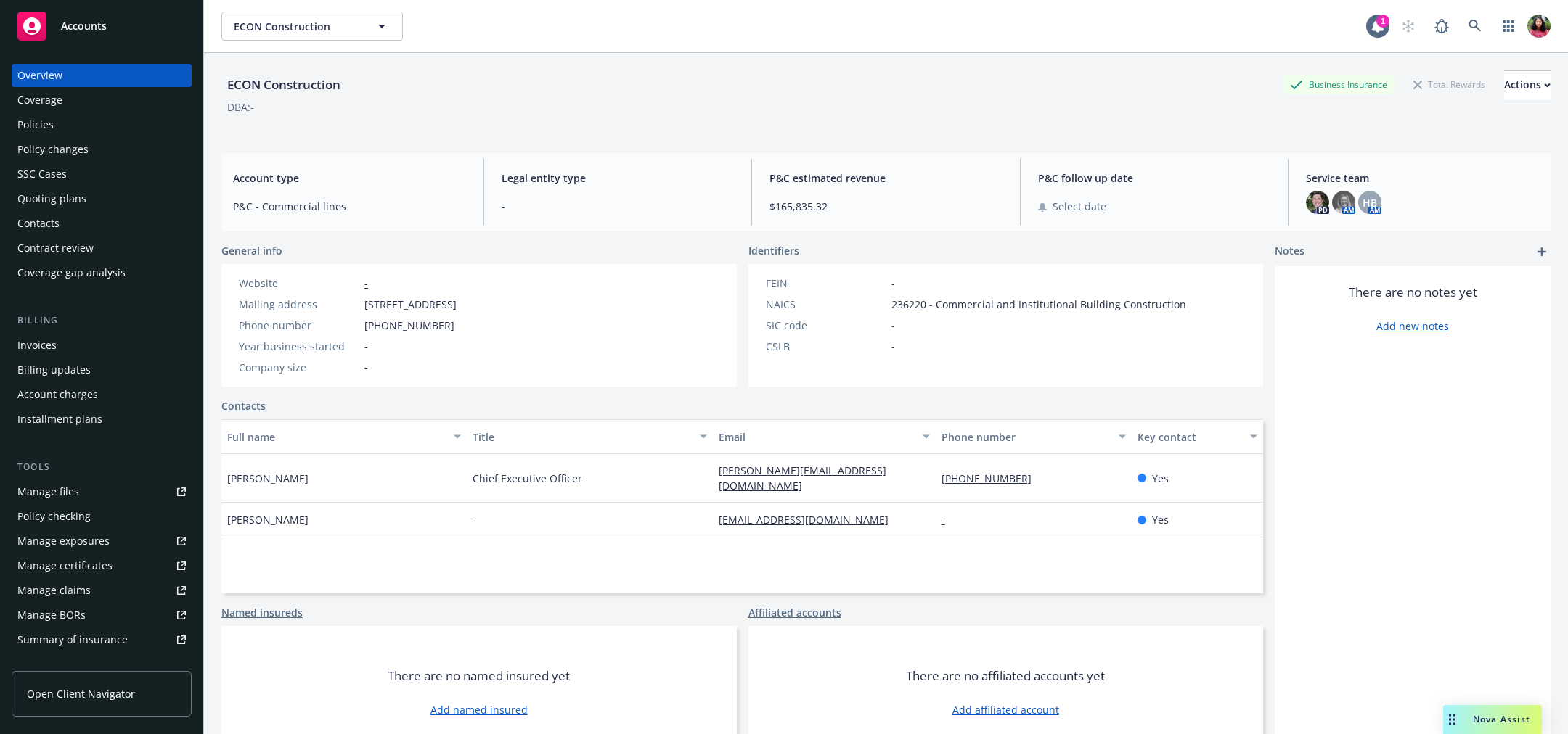
click at [61, 127] on div "Policies" at bounding box center [102, 124] width 169 height 23
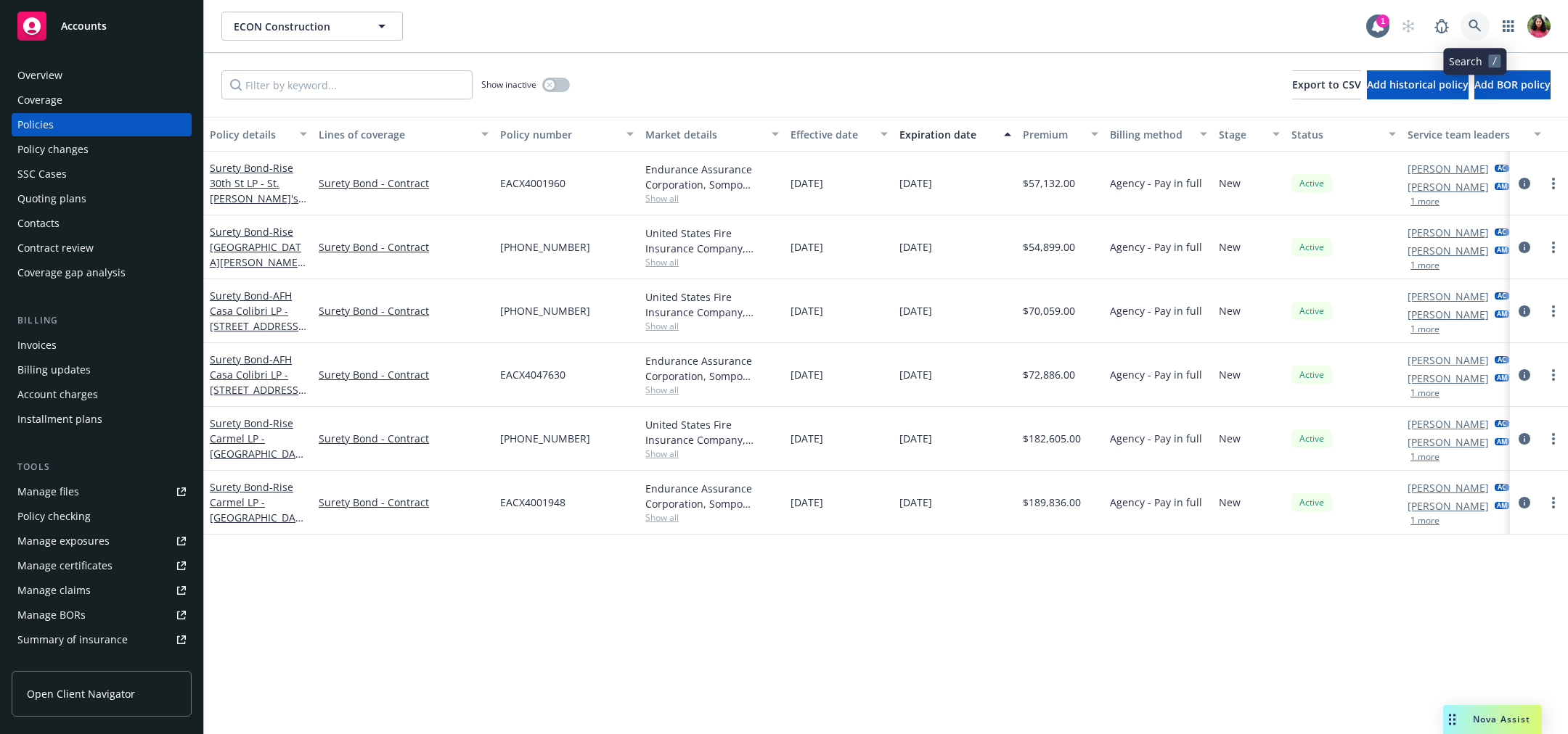
click at [1474, 13] on link at bounding box center [1474, 27] width 29 height 29
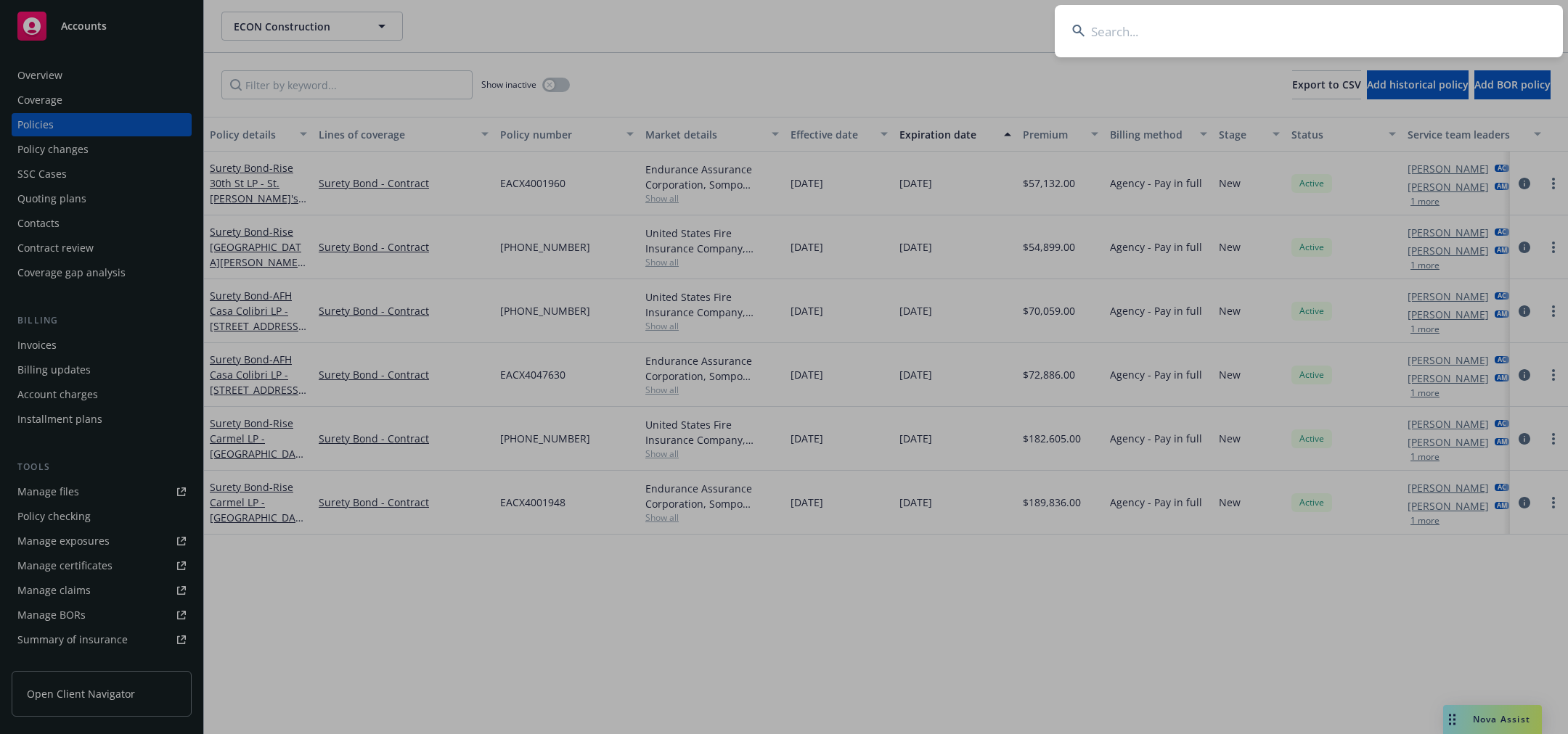
click at [1246, 33] on input at bounding box center [1309, 31] width 508 height 52
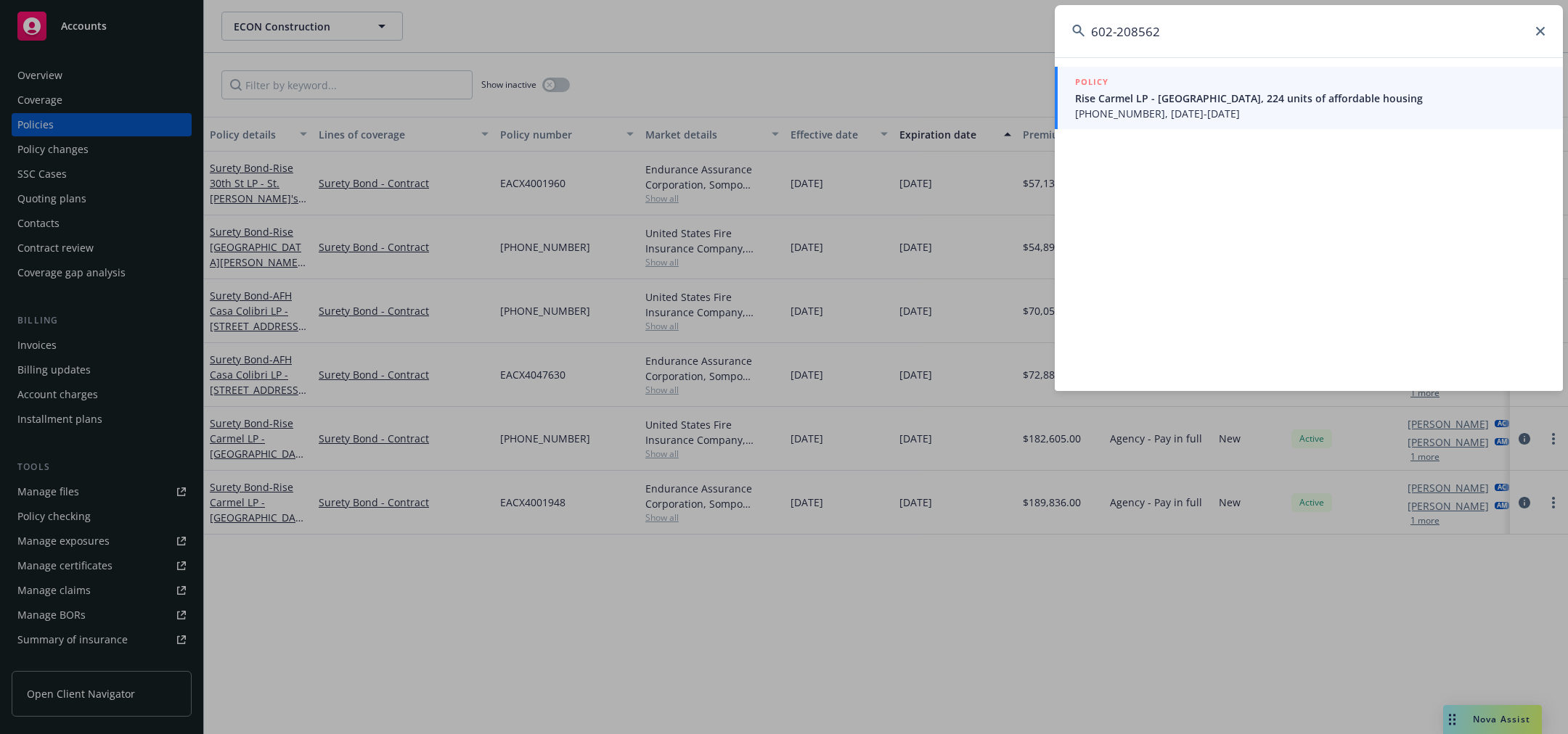
type input "602-208562"
